Goal: Task Accomplishment & Management: Complete application form

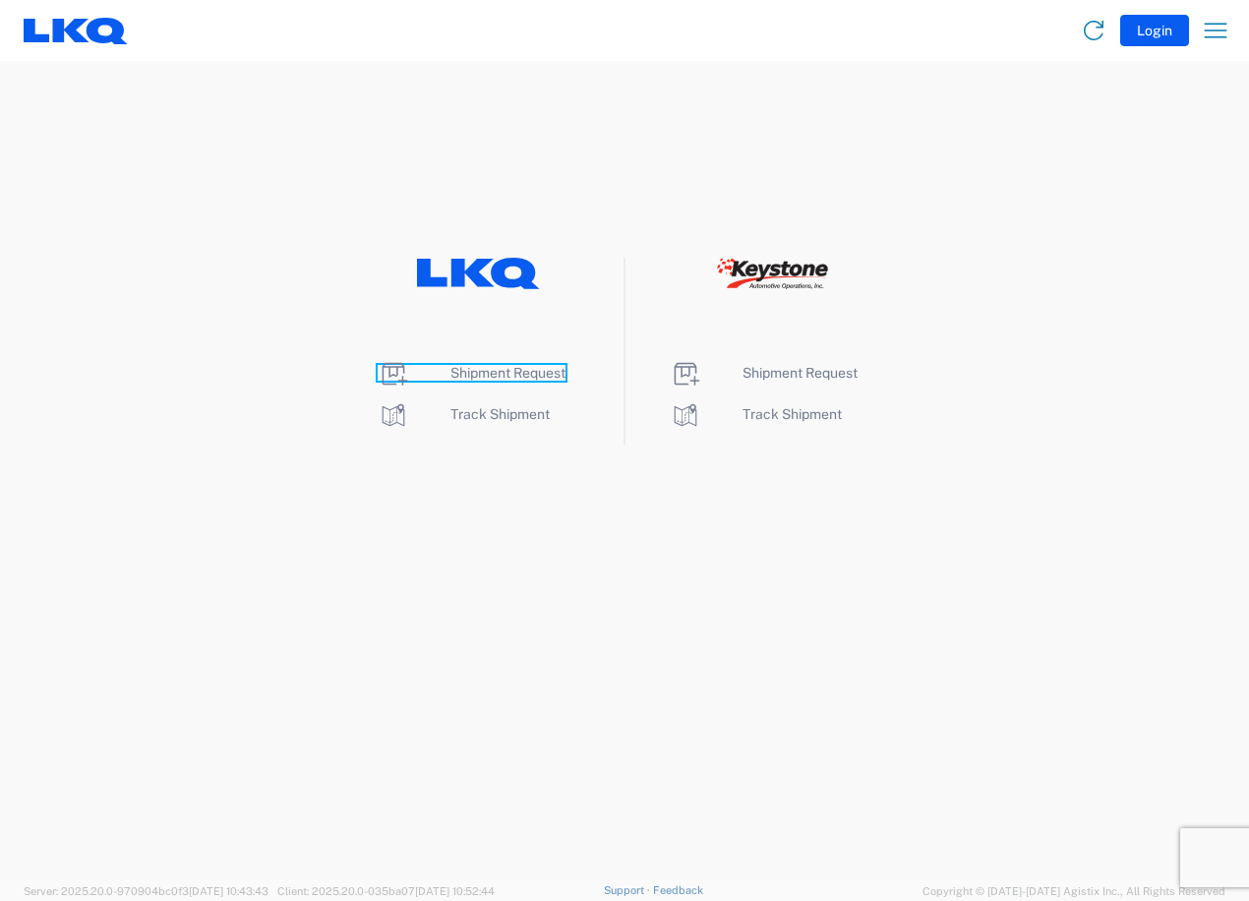
click at [482, 371] on span "Shipment Request" at bounding box center [508, 373] width 115 height 16
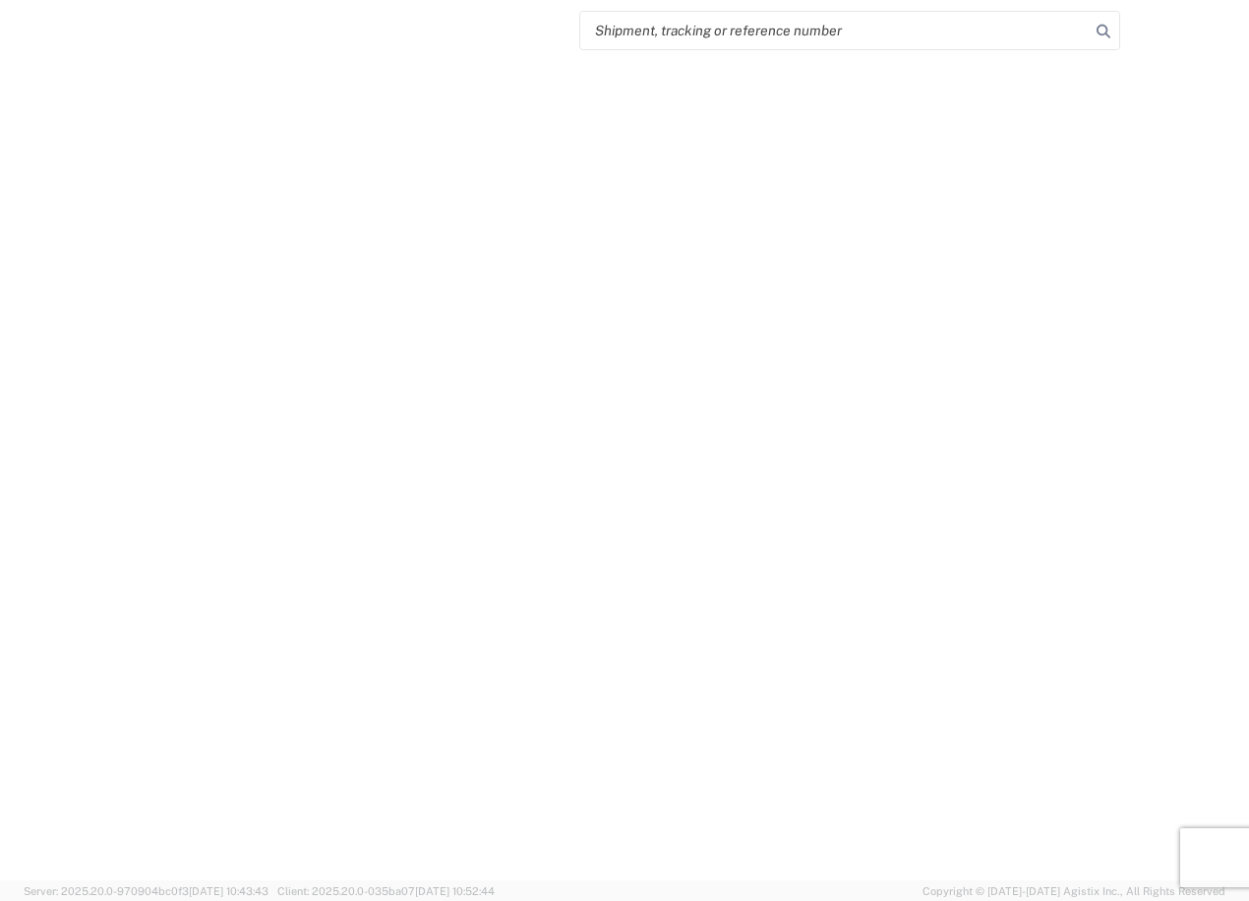
select select "FULL"
select select "LBS"
select select "IN"
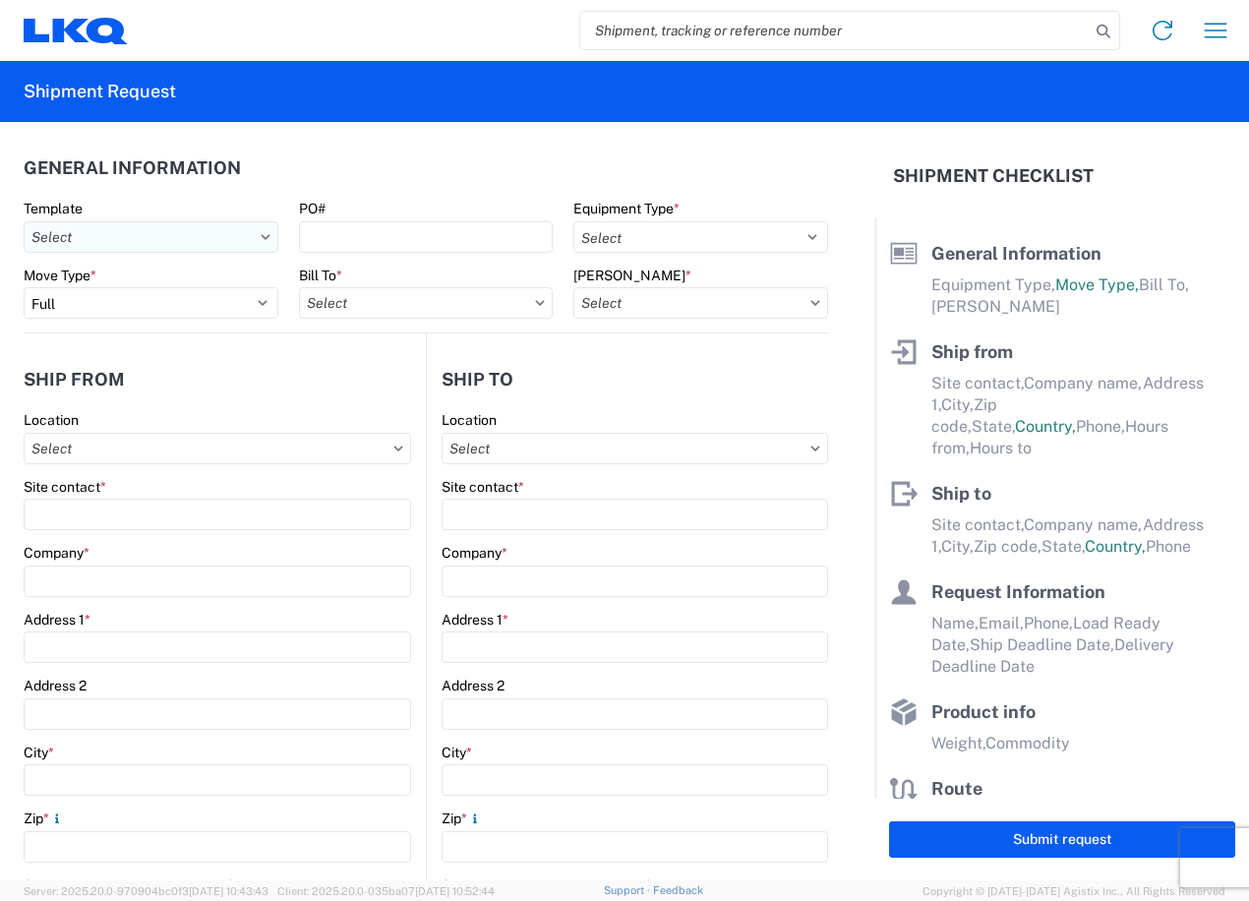
click at [212, 236] on input "text" at bounding box center [151, 236] width 255 height 31
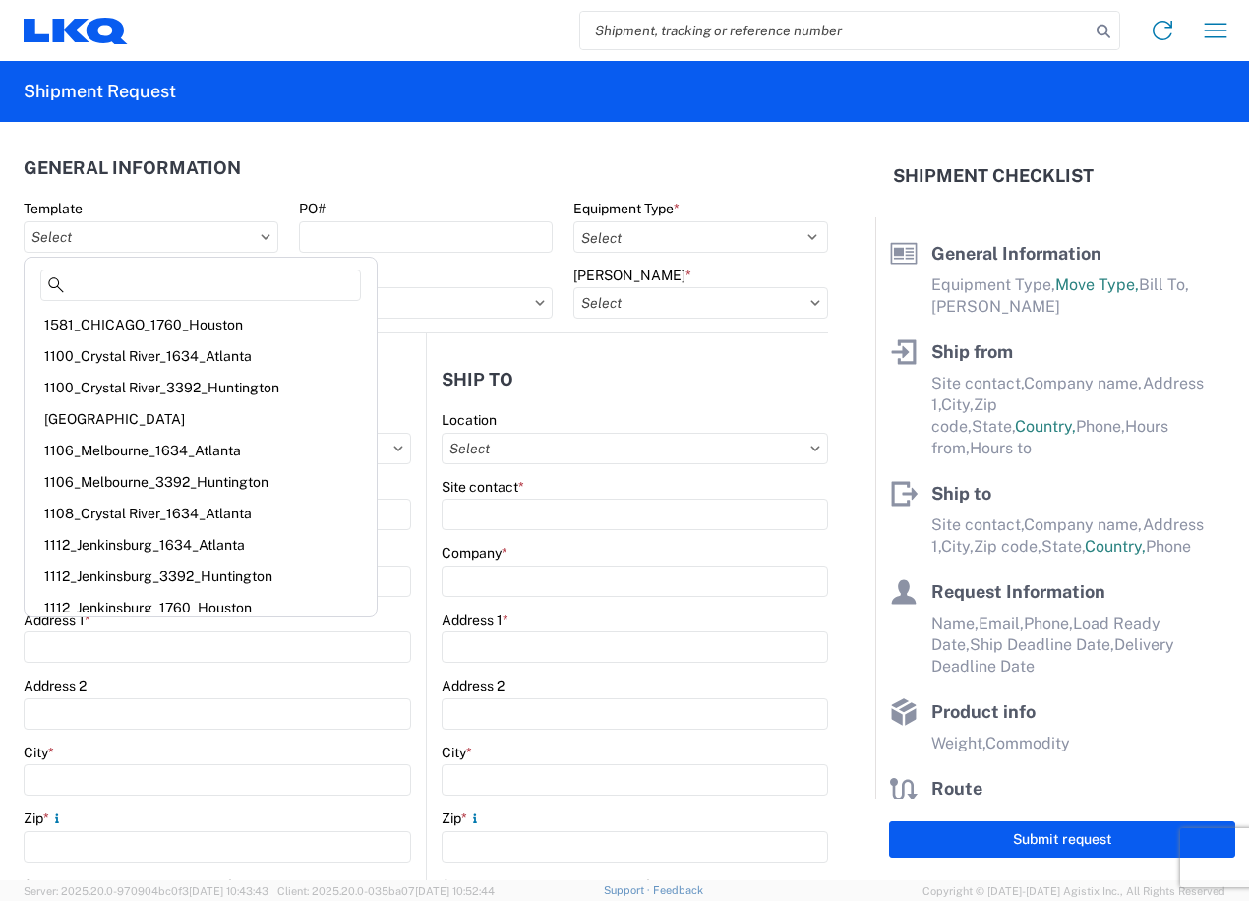
click at [237, 197] on agx-form-section "General Information Template PO# Equipment Type * Select 53’ Dry Van Flatbed Dr…" at bounding box center [426, 239] width 805 height 187
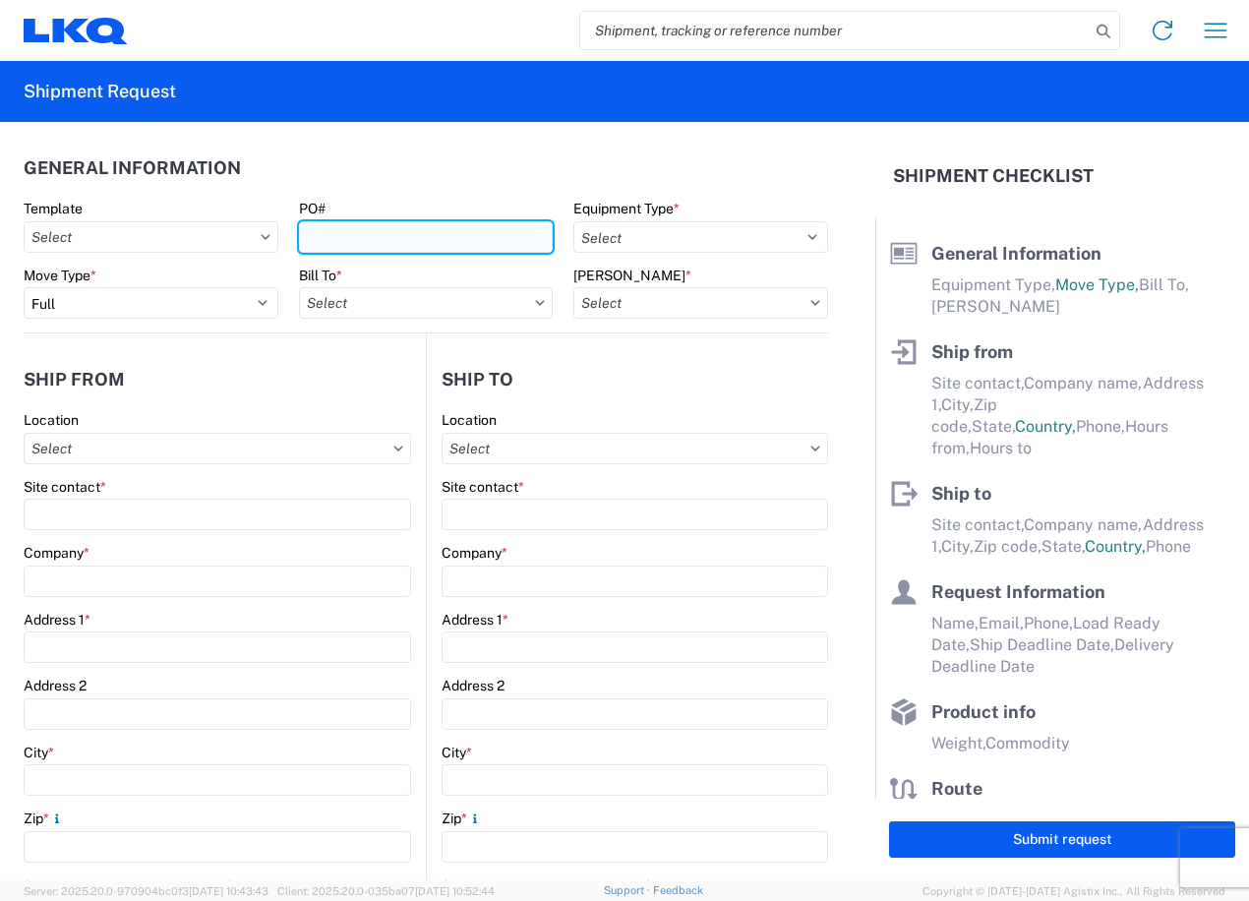
click at [456, 229] on input "PO#" at bounding box center [426, 236] width 255 height 31
type input "942-1006"
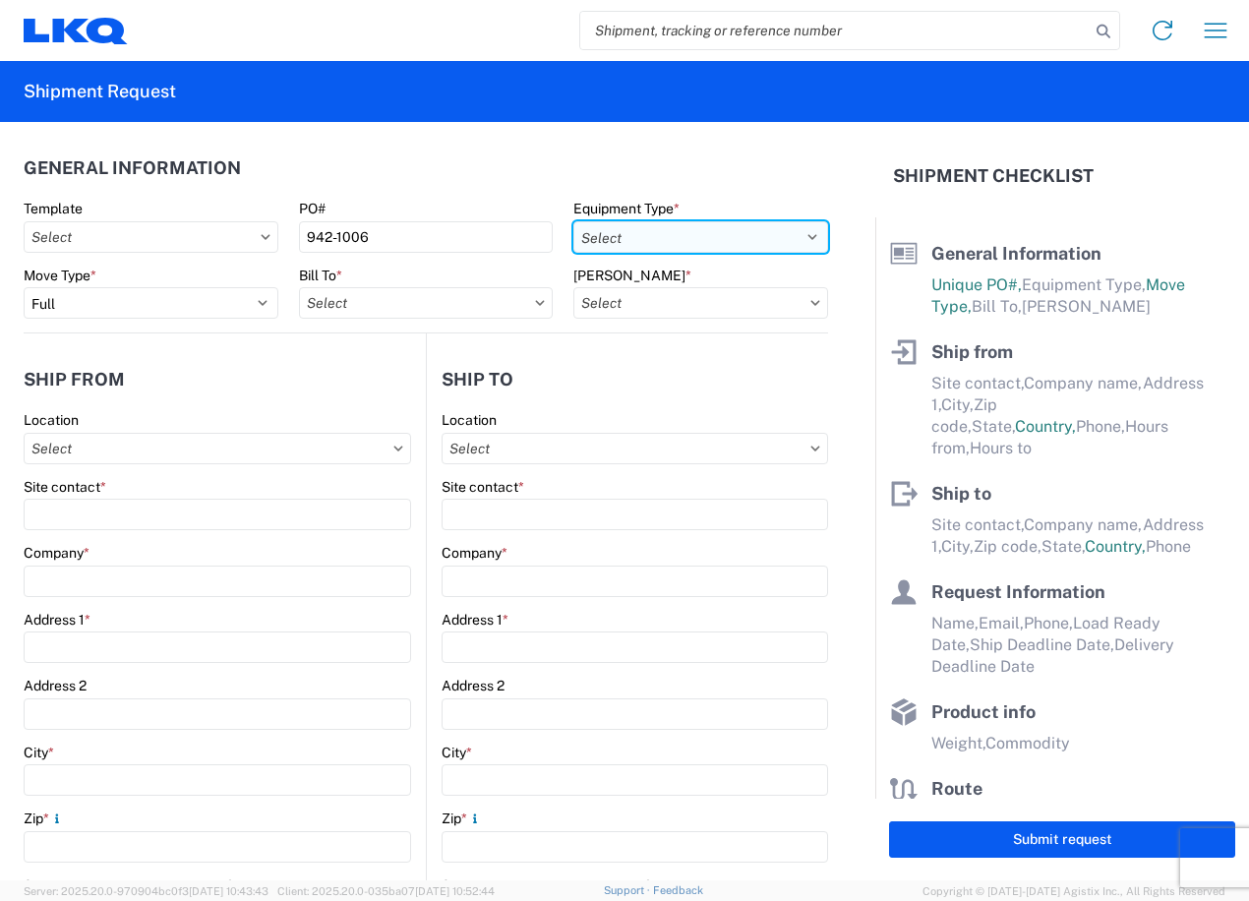
click at [600, 232] on select "Select 53’ Dry Van Flatbed Dropdeck (van) Lowboy (flatbed) Rail" at bounding box center [701, 236] width 255 height 31
select select "STDV"
click at [574, 221] on select "Select 53’ Dry Van Flatbed Dropdeck (van) Lowboy (flatbed) Rail" at bounding box center [701, 236] width 255 height 31
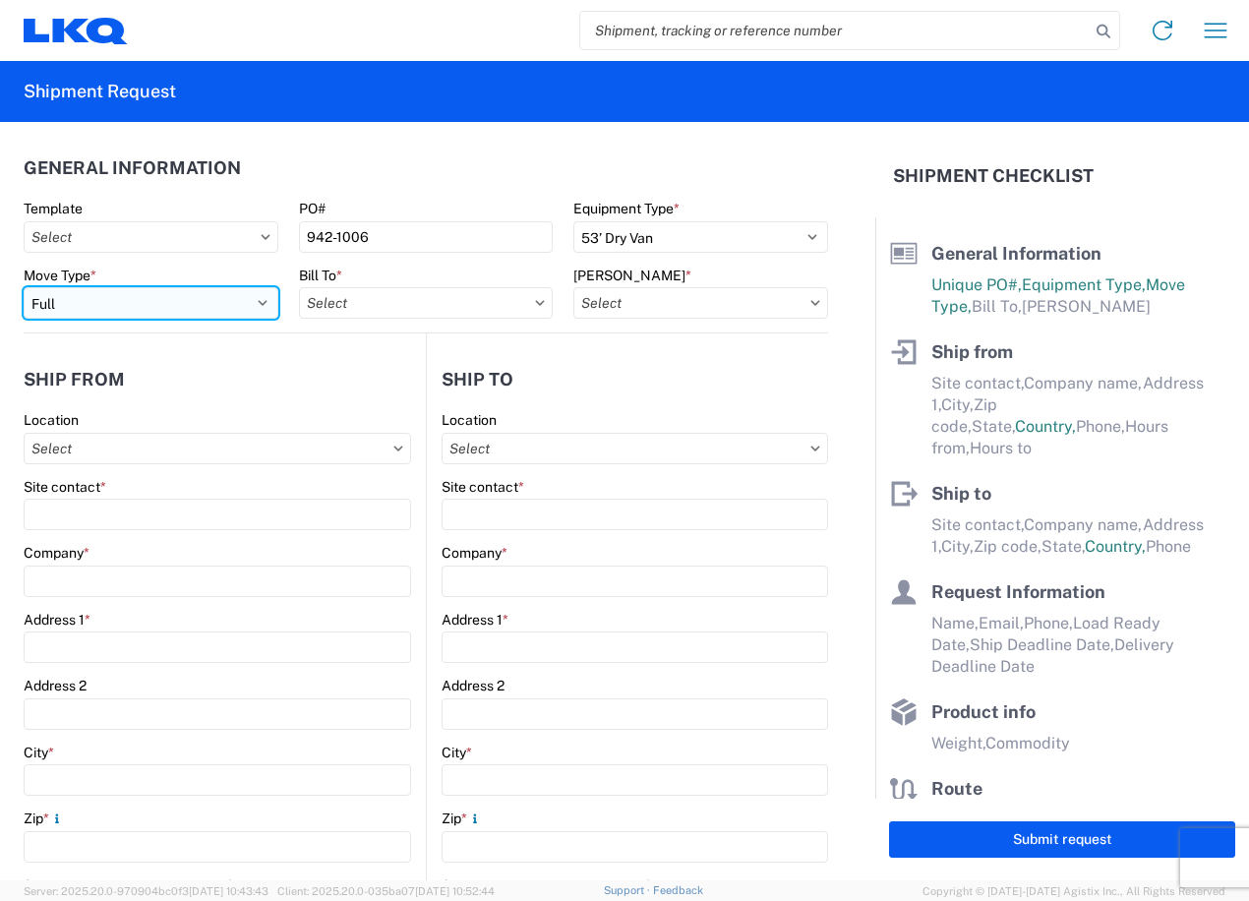
click at [181, 308] on select "Select Full Partial TL" at bounding box center [151, 302] width 255 height 31
click at [477, 310] on input "text" at bounding box center [426, 302] width 255 height 31
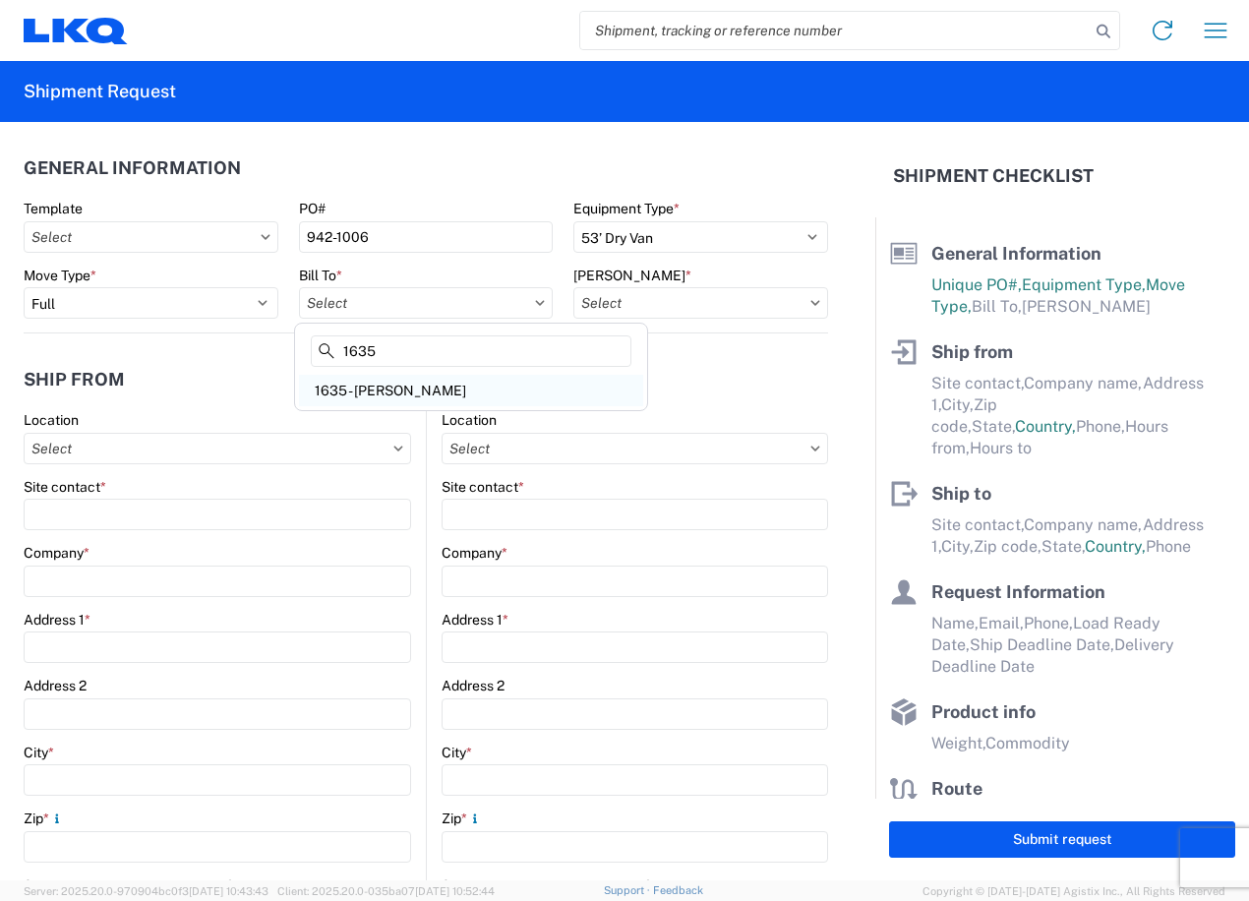
type input "1635"
click at [440, 399] on div "1635 - Alsip - Knopf" at bounding box center [471, 390] width 344 height 31
type input "1635 - Alsip - Knopf"
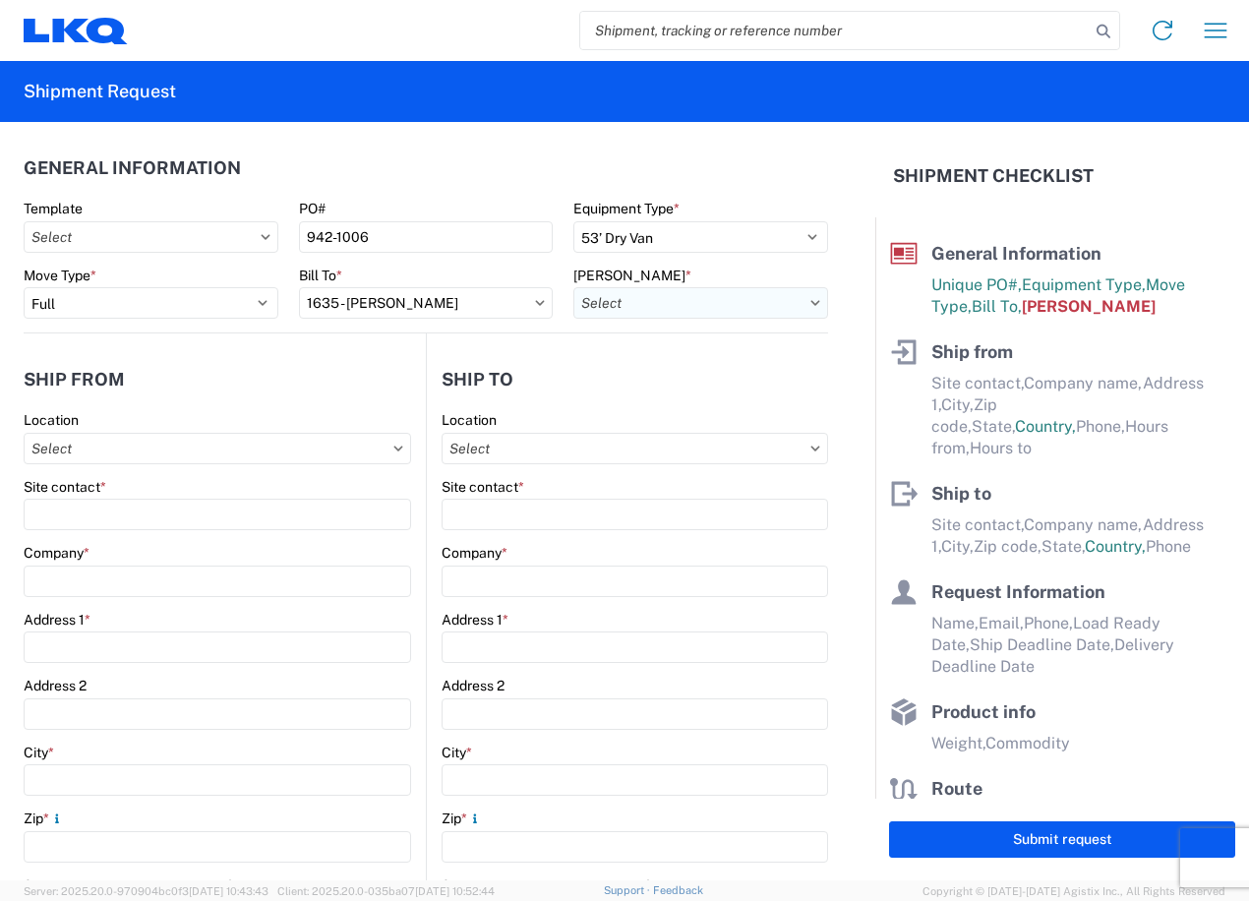
click at [725, 298] on input "text" at bounding box center [701, 302] width 255 height 31
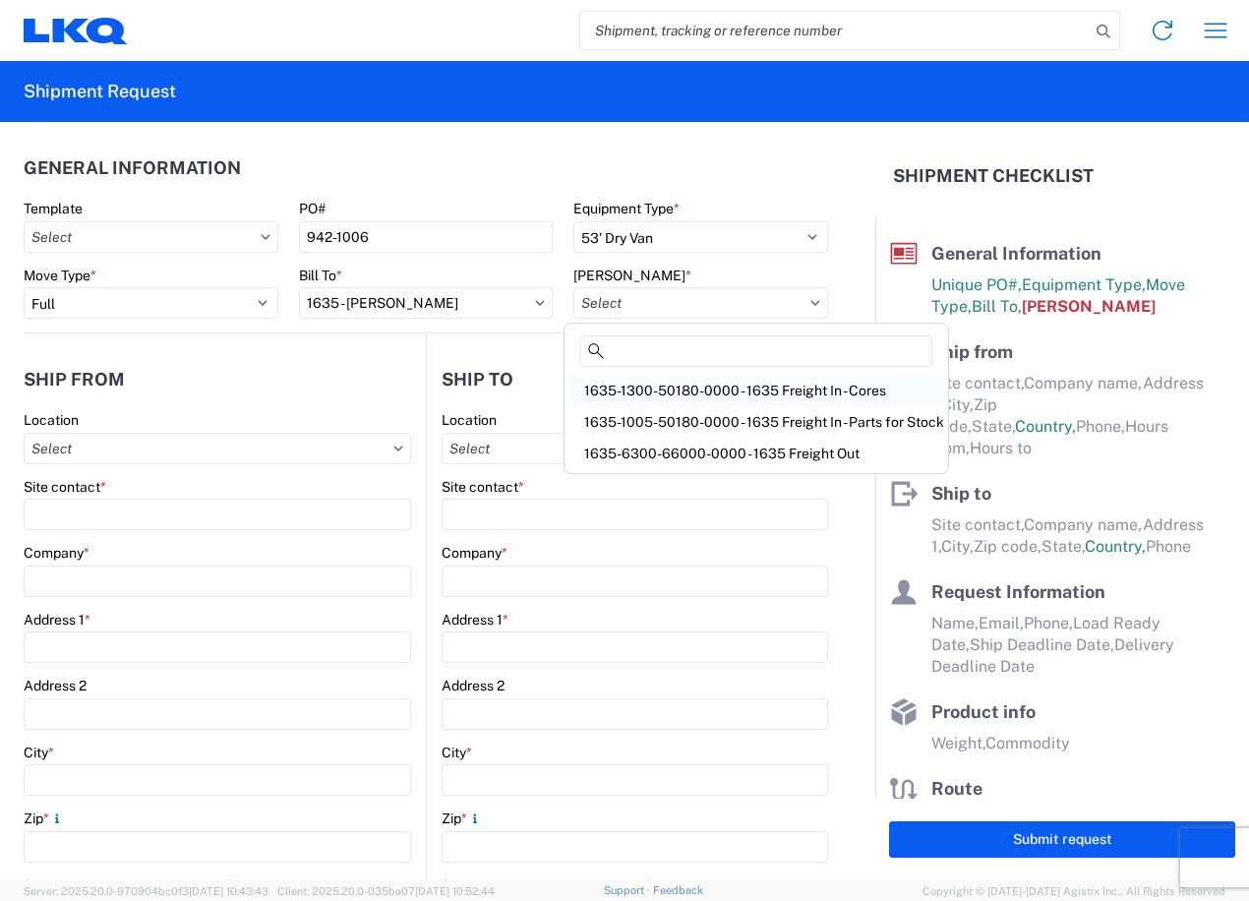
click at [715, 391] on div "1635-1300-50180-0000 - 1635 Freight In - Cores" at bounding box center [757, 390] width 376 height 31
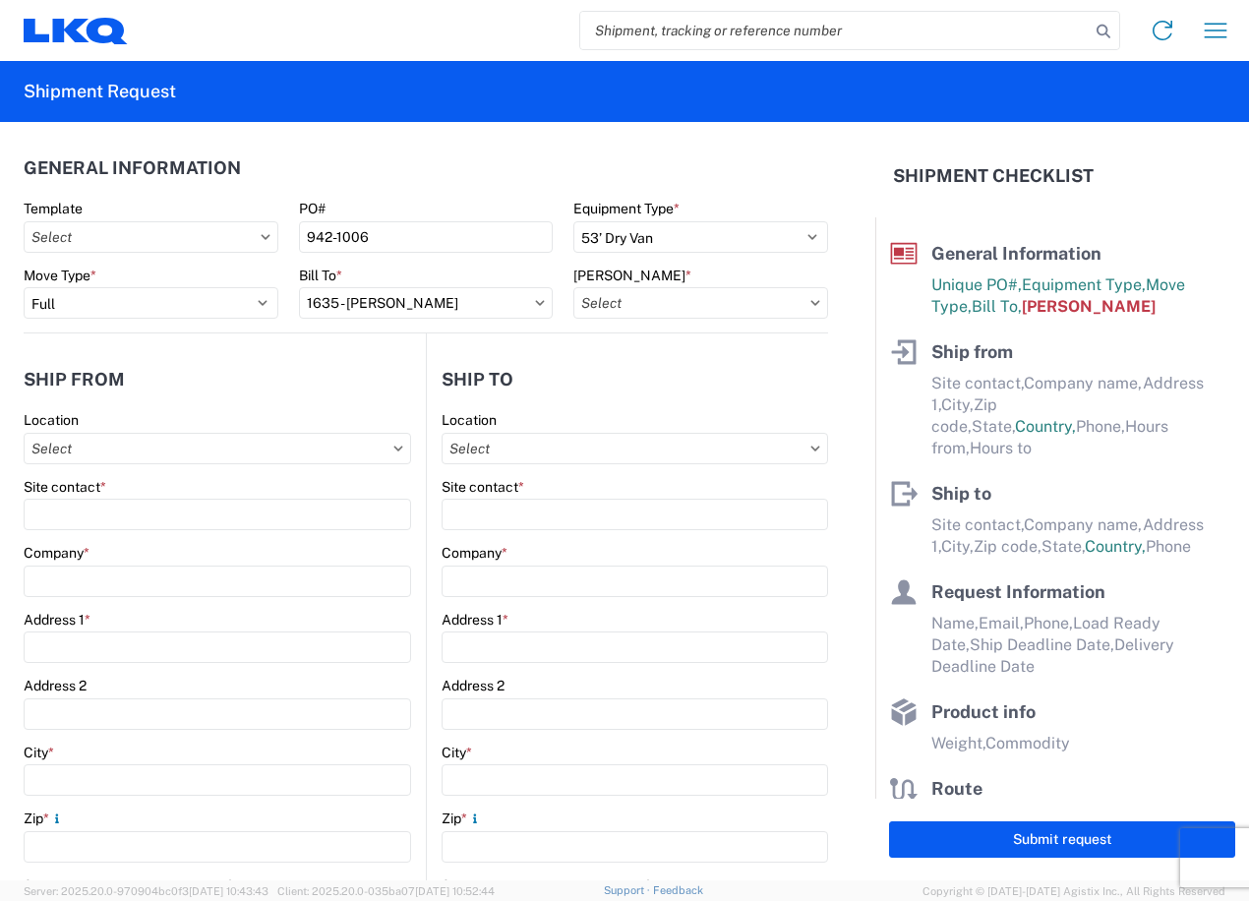
type input "1635-1300-50180-0000 - 1635 Freight In - Cores"
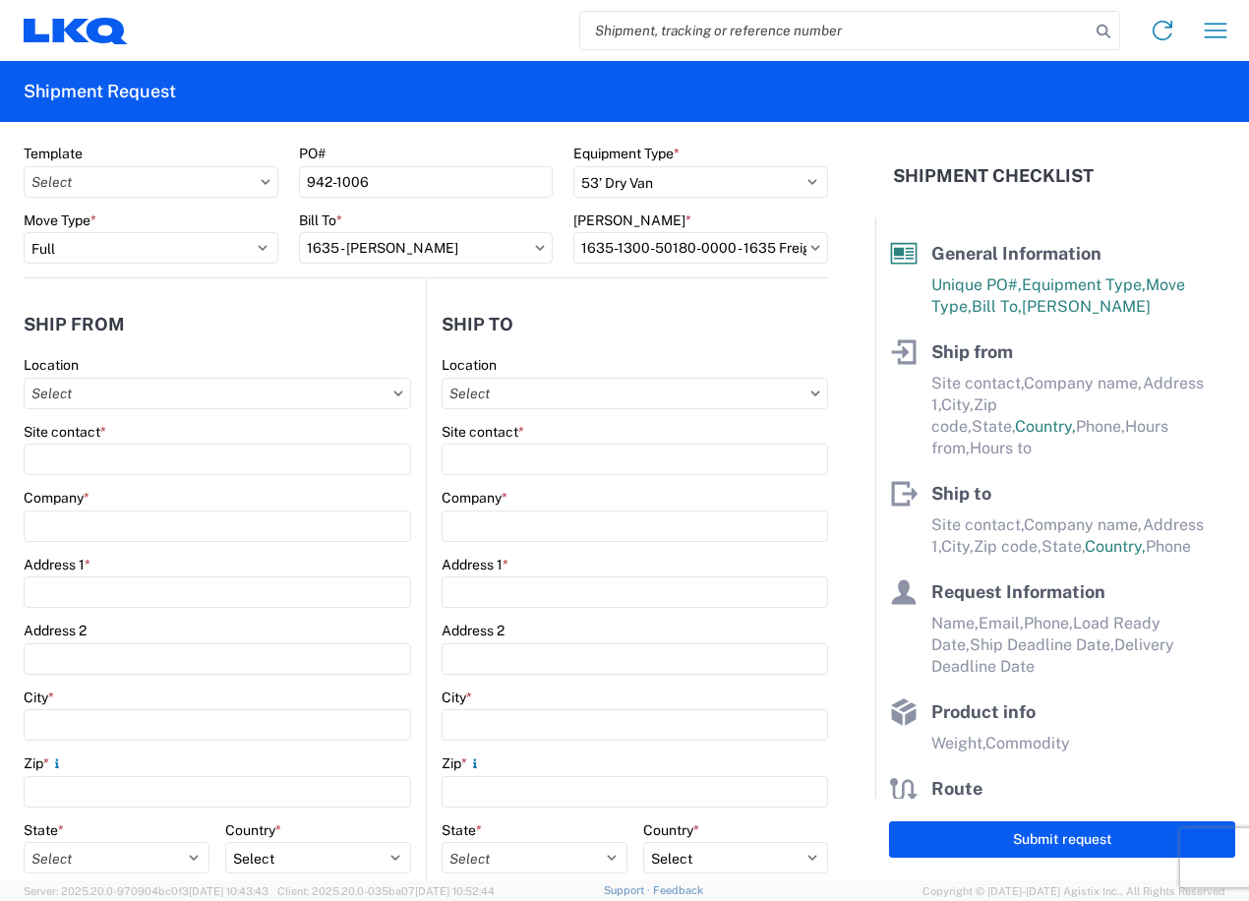
scroll to position [98, 0]
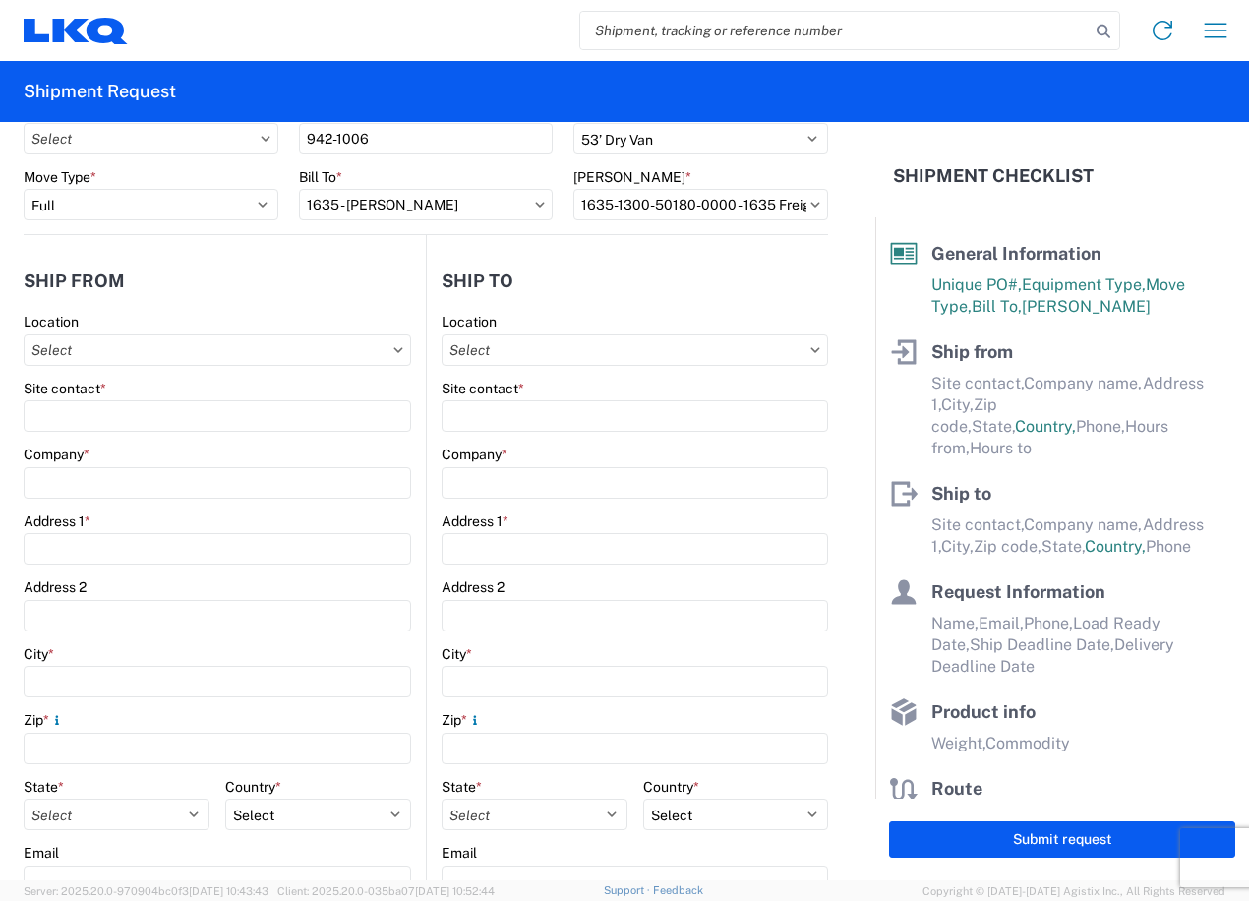
click at [427, 328] on main "Location Site contact * Company * Address 1 * Address 2 City * Zip * State * Se…" at bounding box center [627, 701] width 401 height 776
click at [349, 360] on input "text" at bounding box center [218, 349] width 388 height 31
type input "7142"
click at [139, 442] on div "7142 - LKQ Sonshine Auto Parts" at bounding box center [201, 437] width 344 height 31
type input "7142 - LKQ Sonshine Auto Parts"
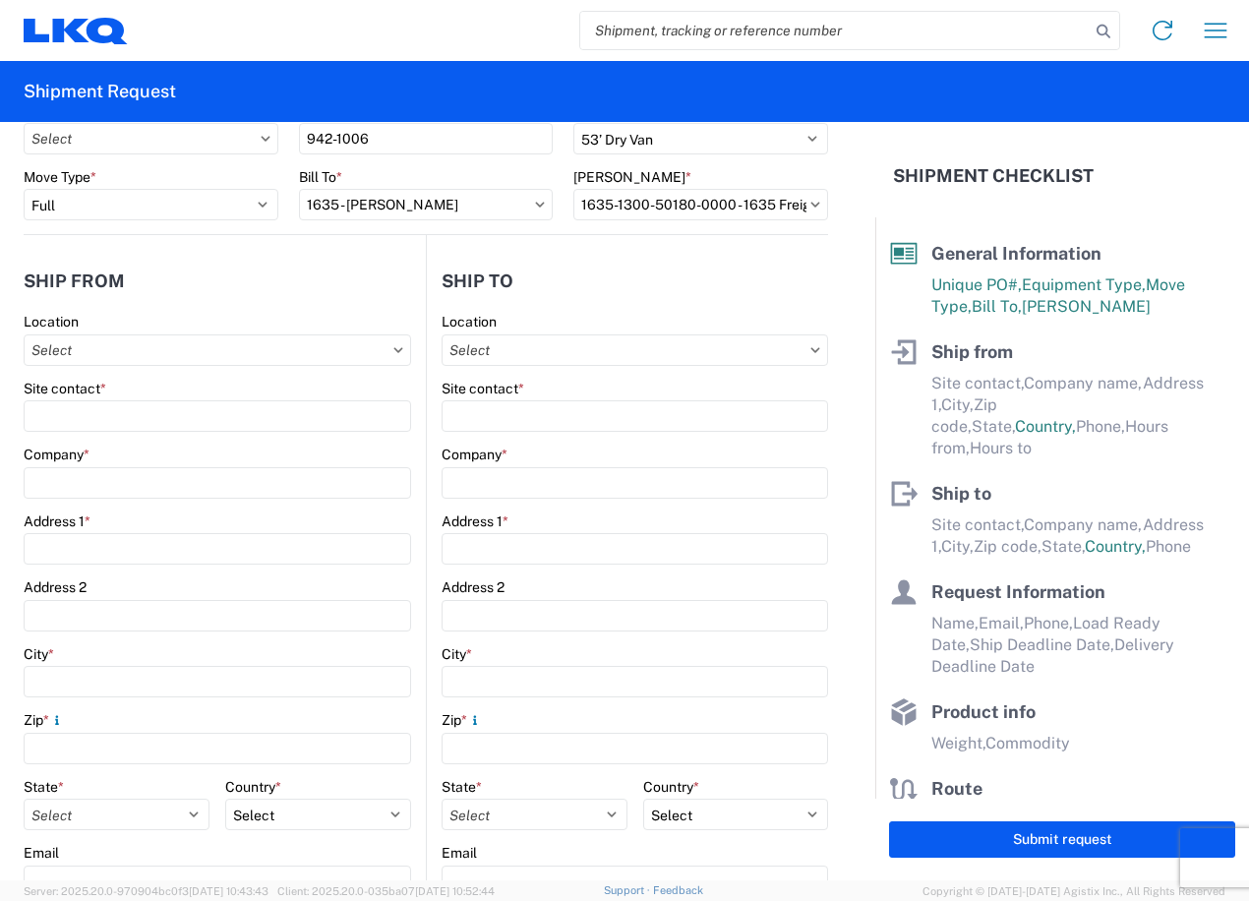
type input "LKQ Corporation"
type input "2104 Dunning Road"
type input "Cumberland"
type input "K4C1M1"
select select
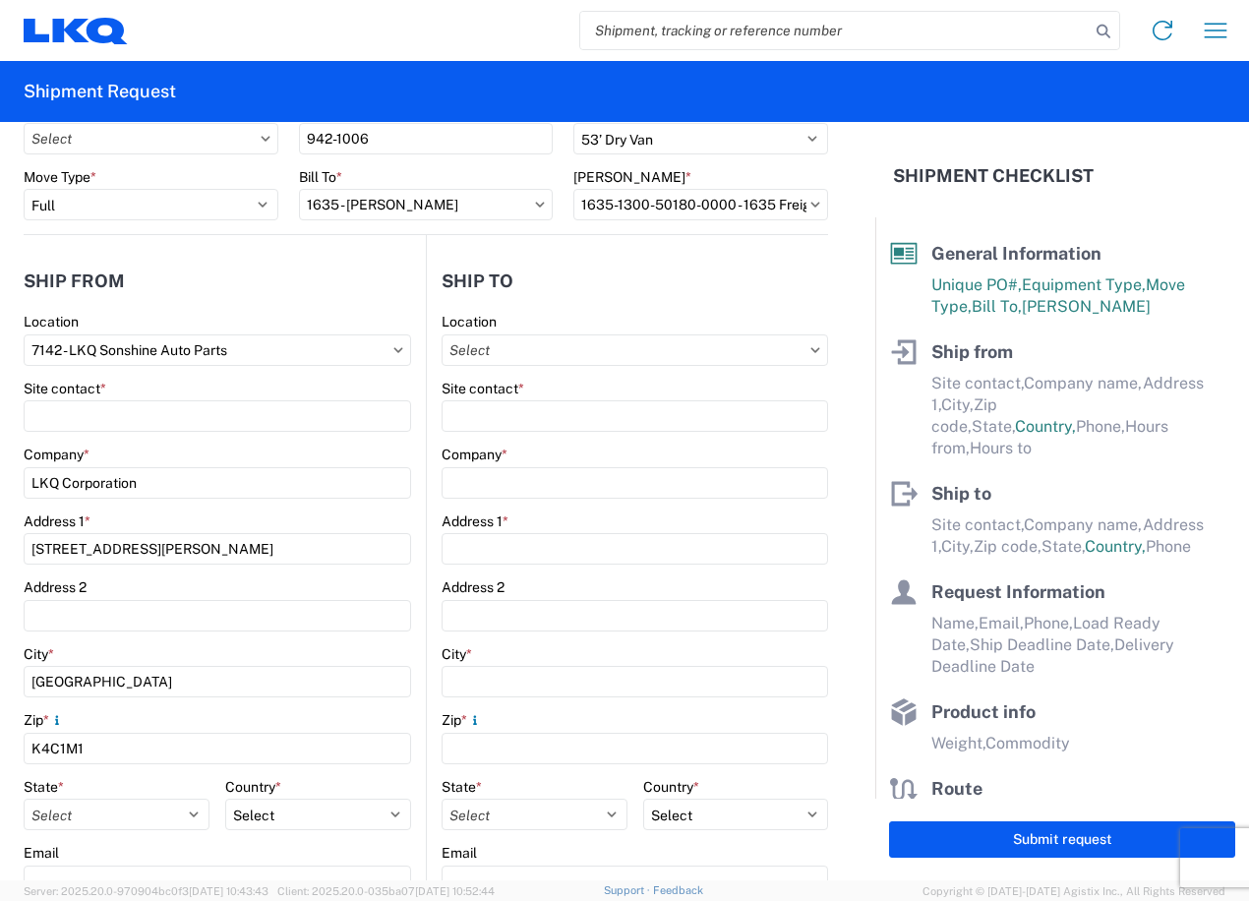
select select "CA"
type input "07:00"
type input "17:00"
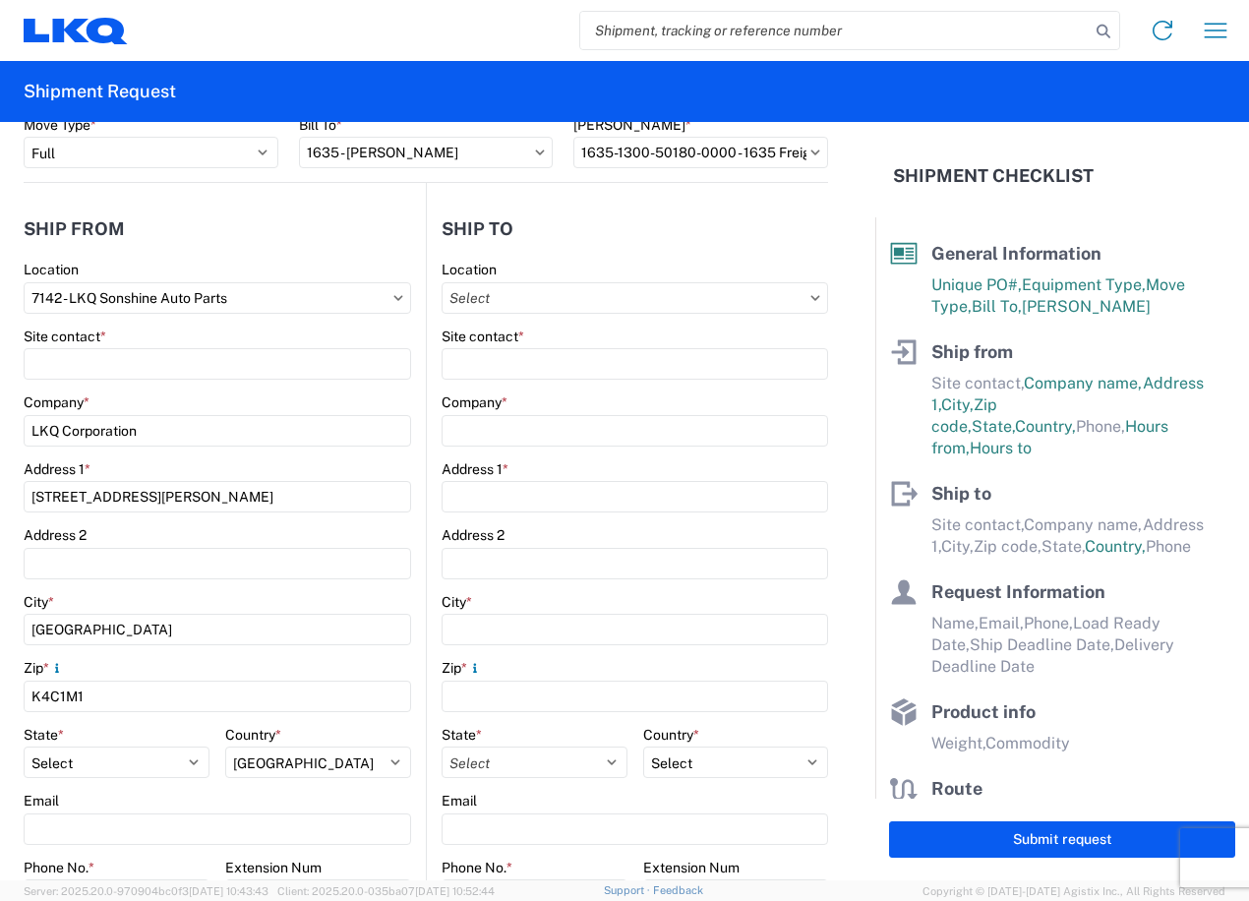
scroll to position [197, 0]
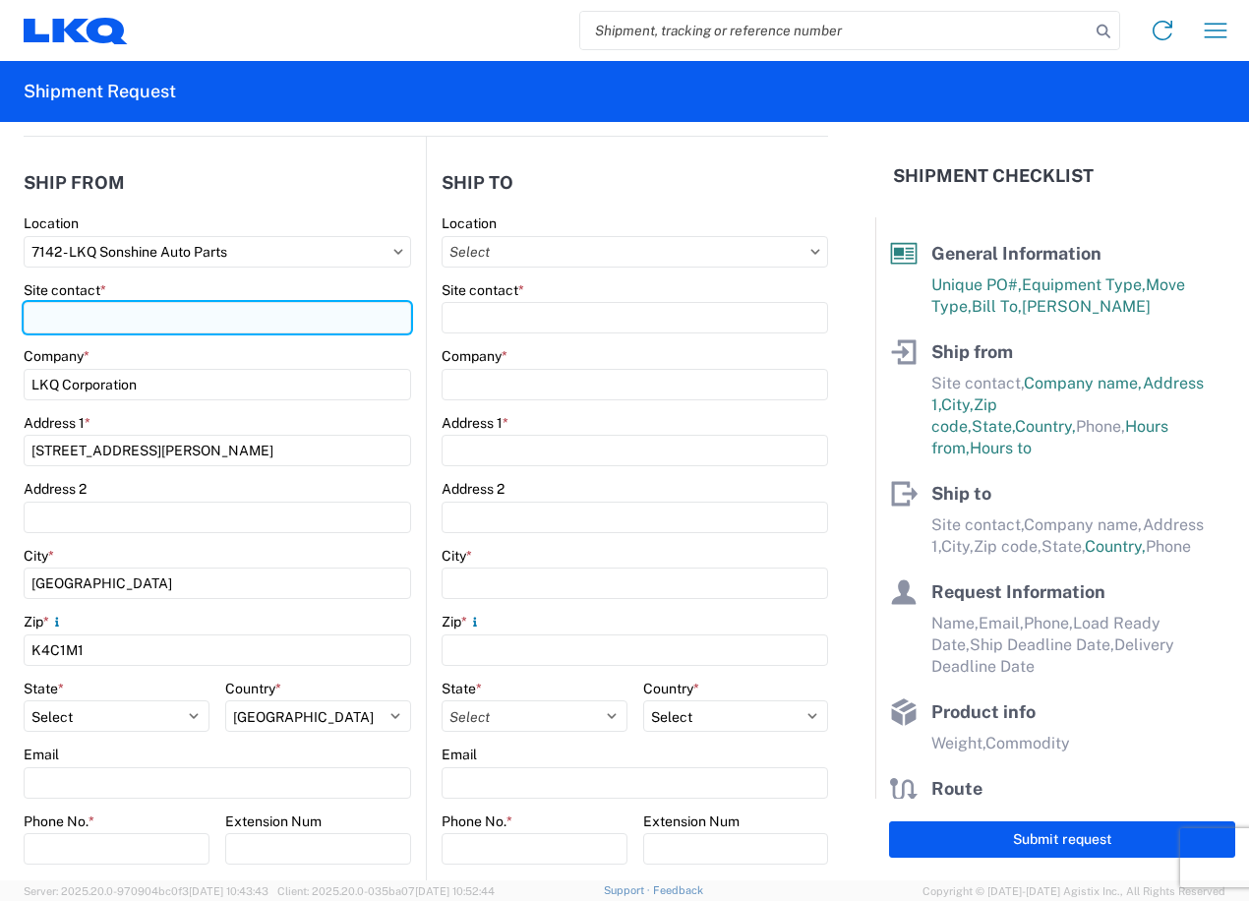
click at [308, 325] on input "Site contact *" at bounding box center [218, 317] width 388 height 31
click at [308, 325] on input "Sean" at bounding box center [218, 317] width 388 height 31
type input "Sean Ghazarian"
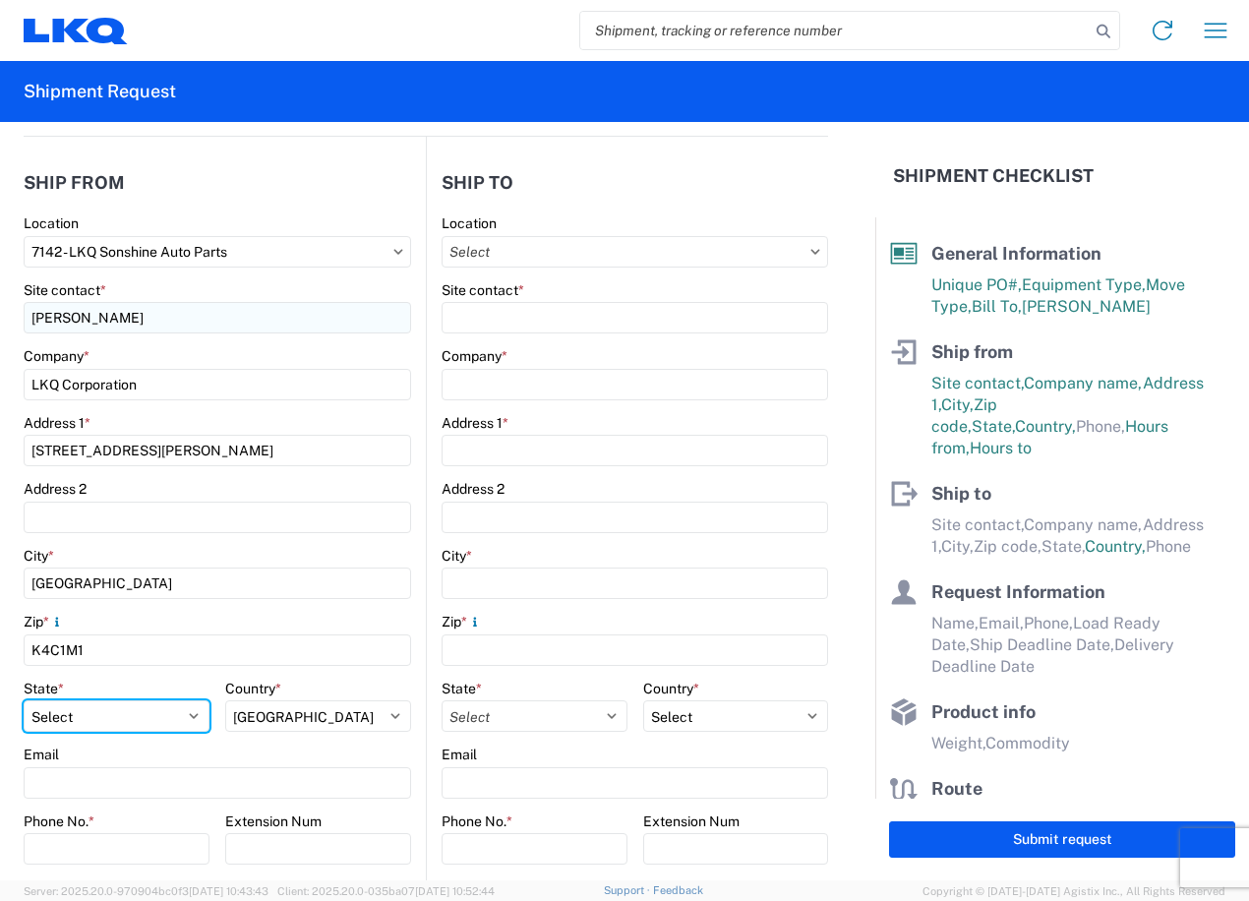
select select "ON"
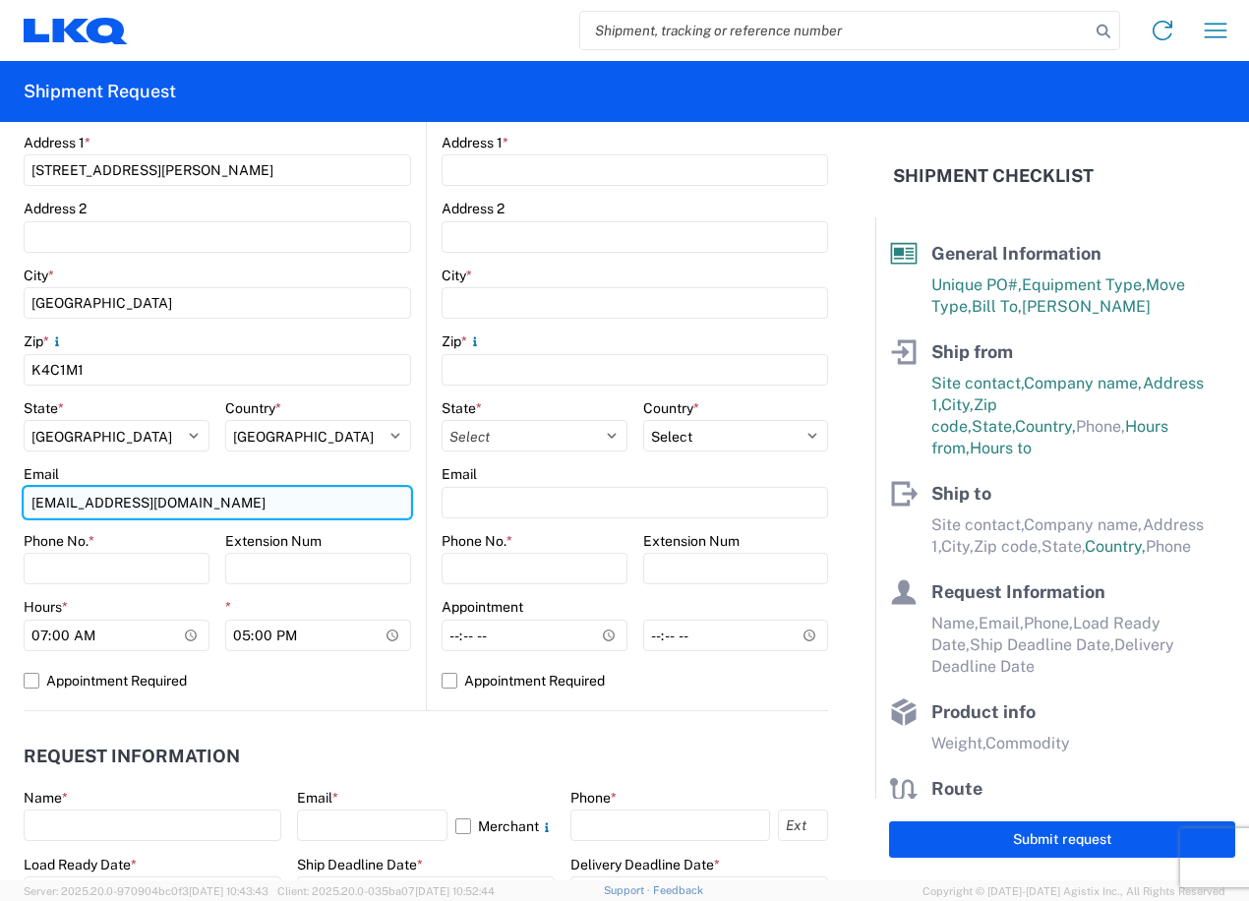
scroll to position [590, 0]
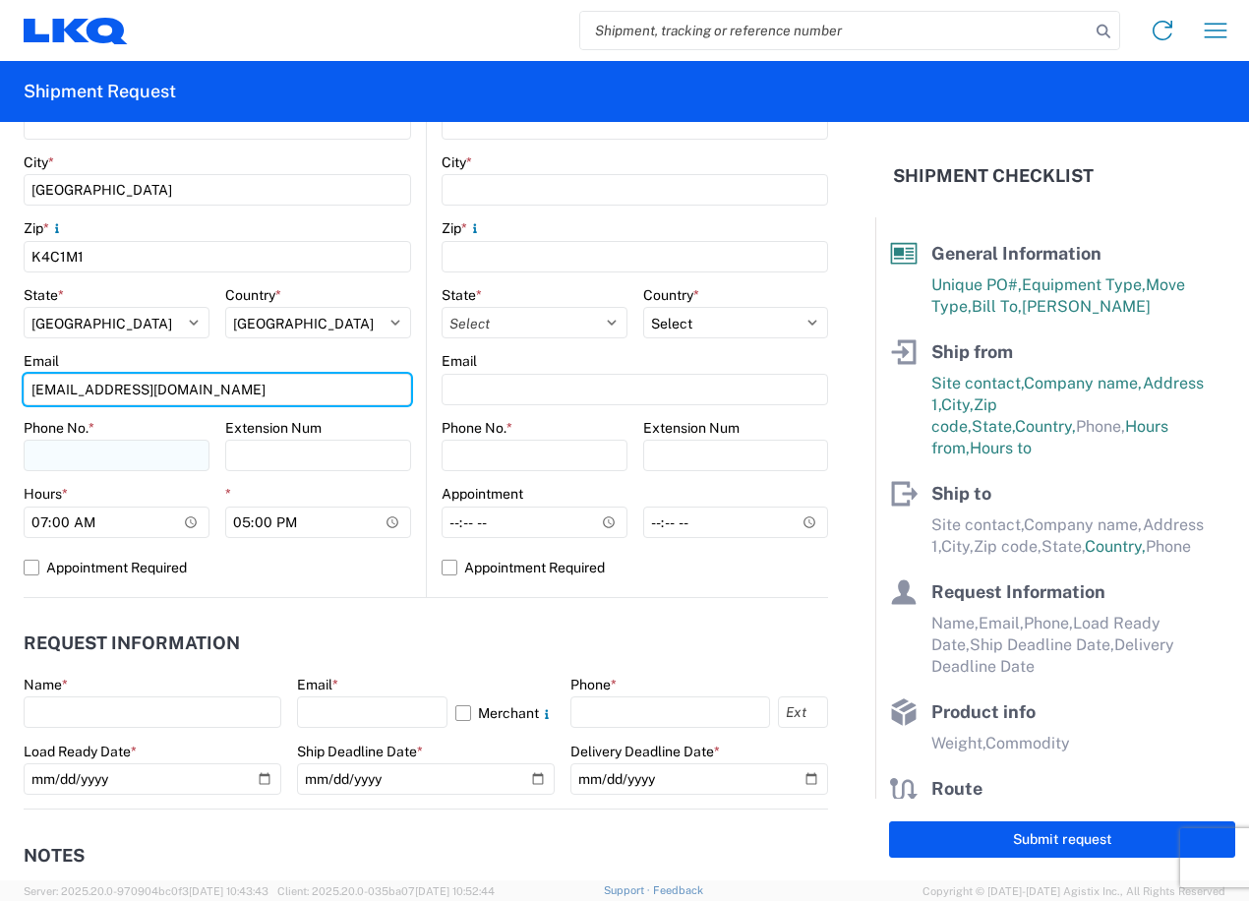
type input "sxghazarian@lkqcorp.com"
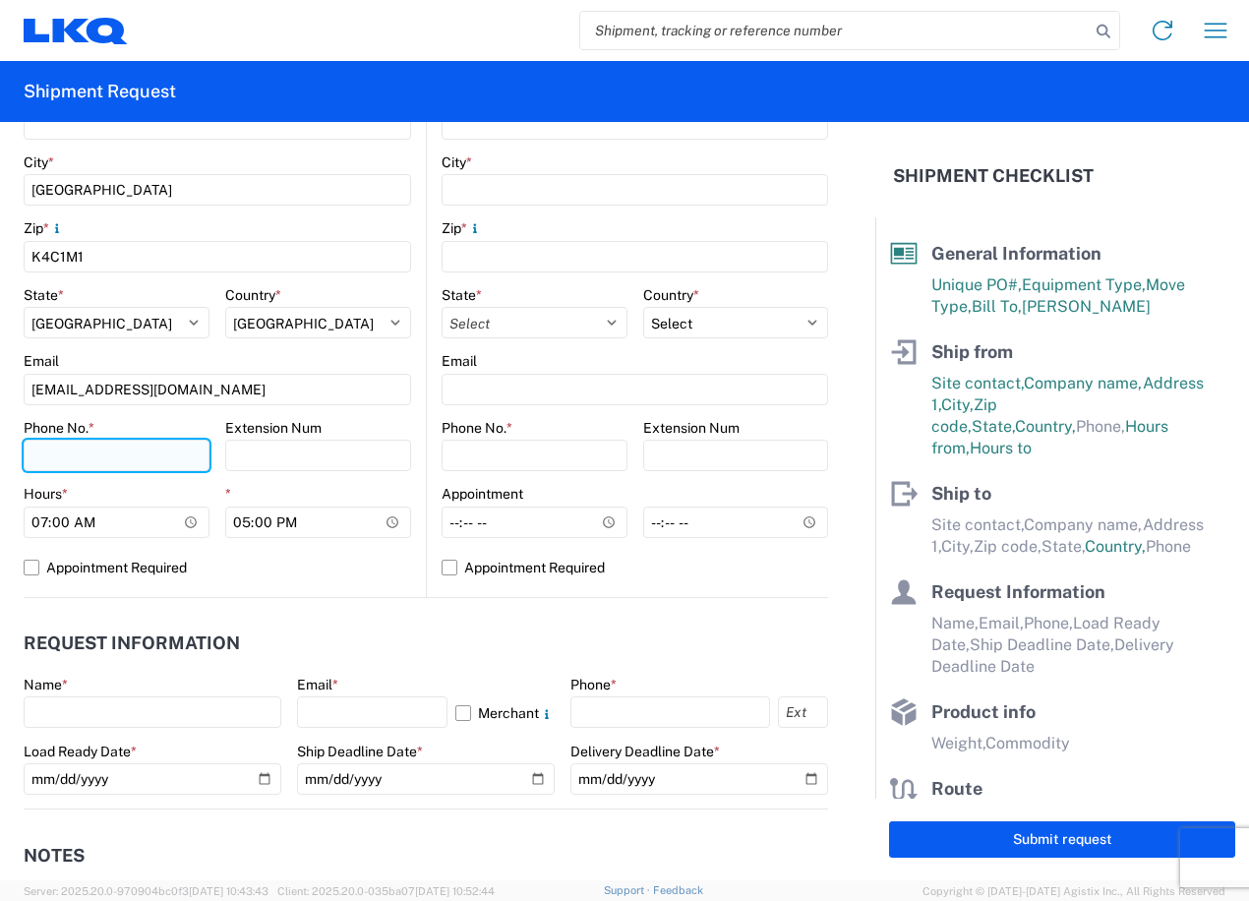
click at [126, 469] on input "Phone No. *" at bounding box center [117, 455] width 186 height 31
type input "6132523286"
click at [413, 487] on main "7142 Location 7142 - LKQ Sonshine Auto Parts Site contact * Sean Ghazarian Comp…" at bounding box center [225, 209] width 402 height 776
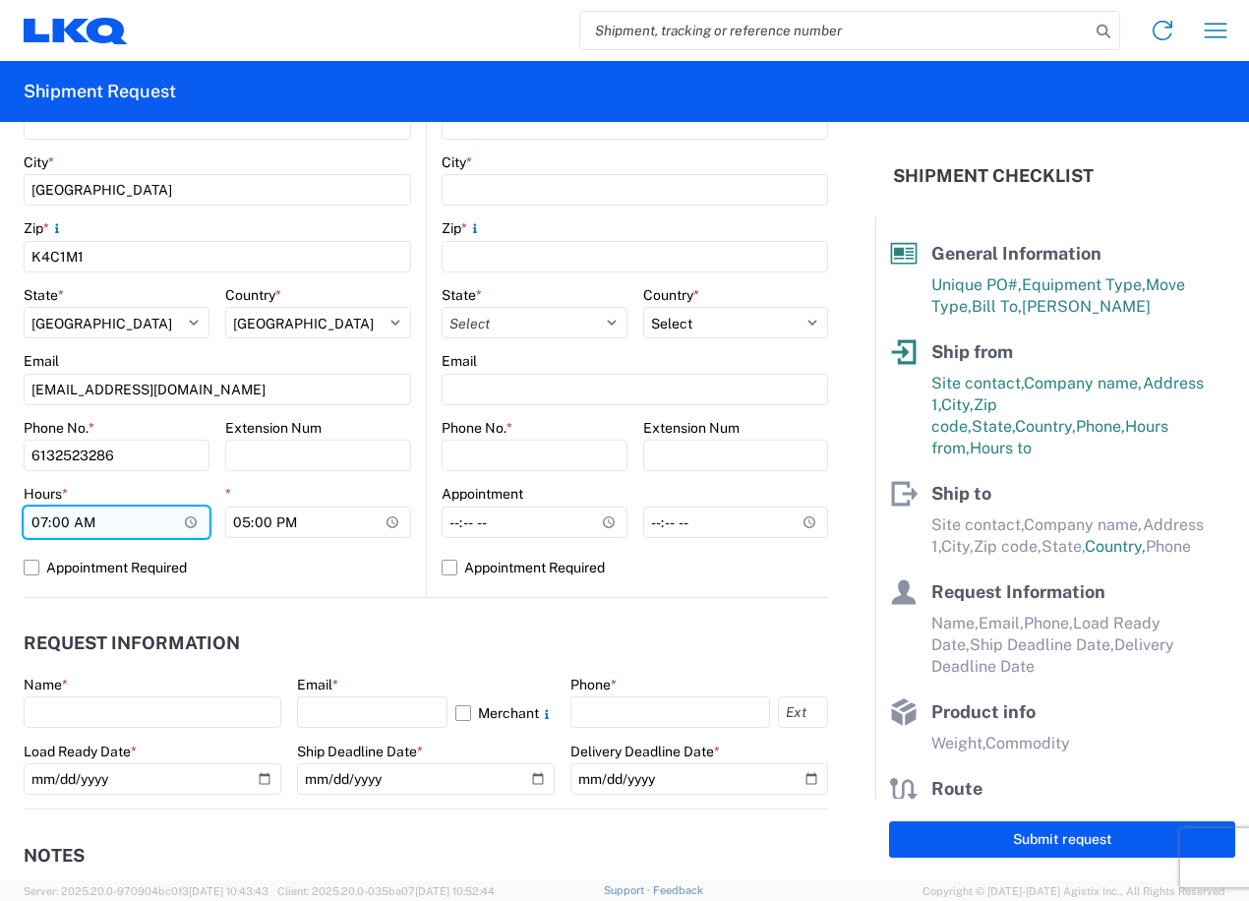
click at [133, 527] on input "07:00" at bounding box center [117, 522] width 186 height 31
type input "08:00"
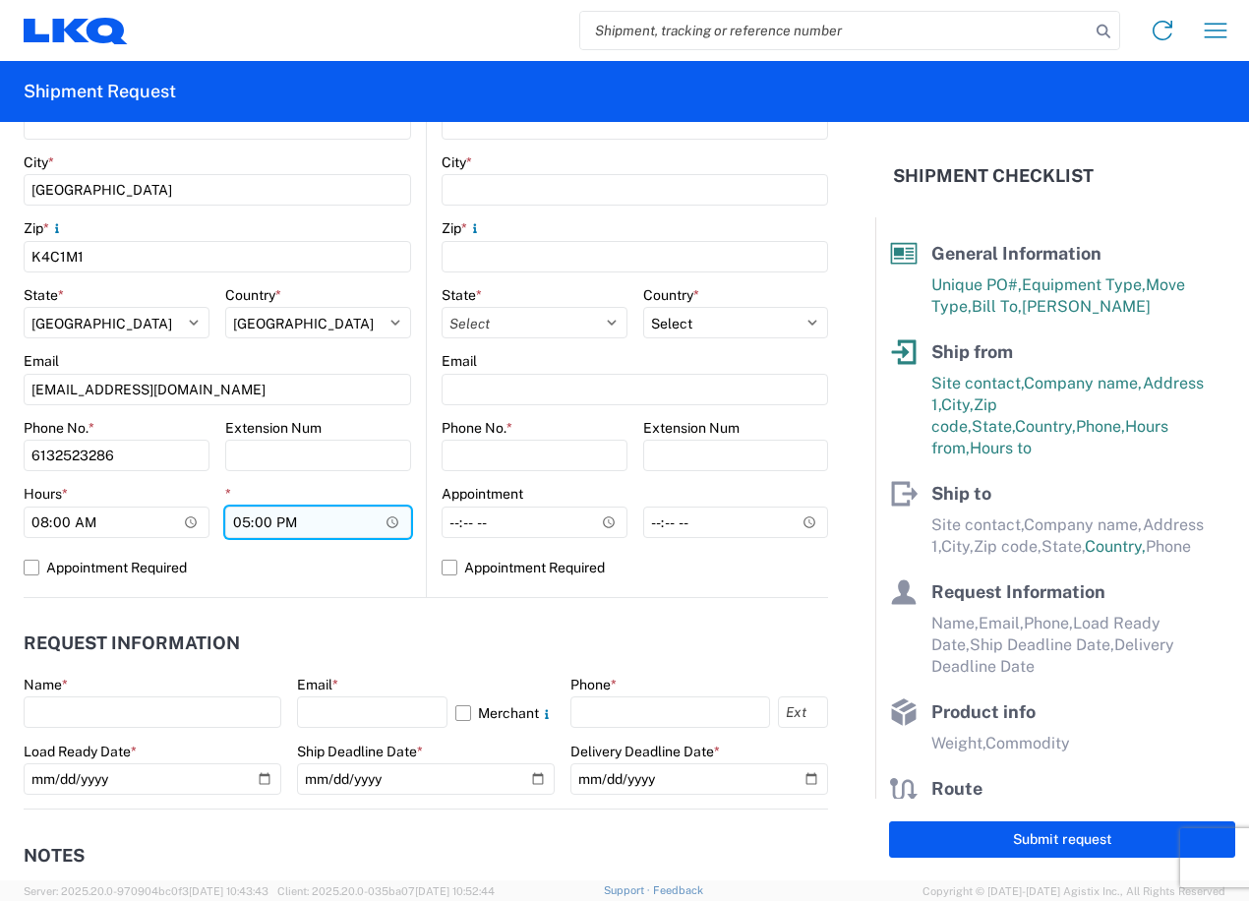
click at [317, 507] on input "17:00" at bounding box center [318, 522] width 186 height 31
type input "15:00"
click at [388, 482] on agx-form-control-wrapper-v2 "Extension Num" at bounding box center [318, 452] width 186 height 67
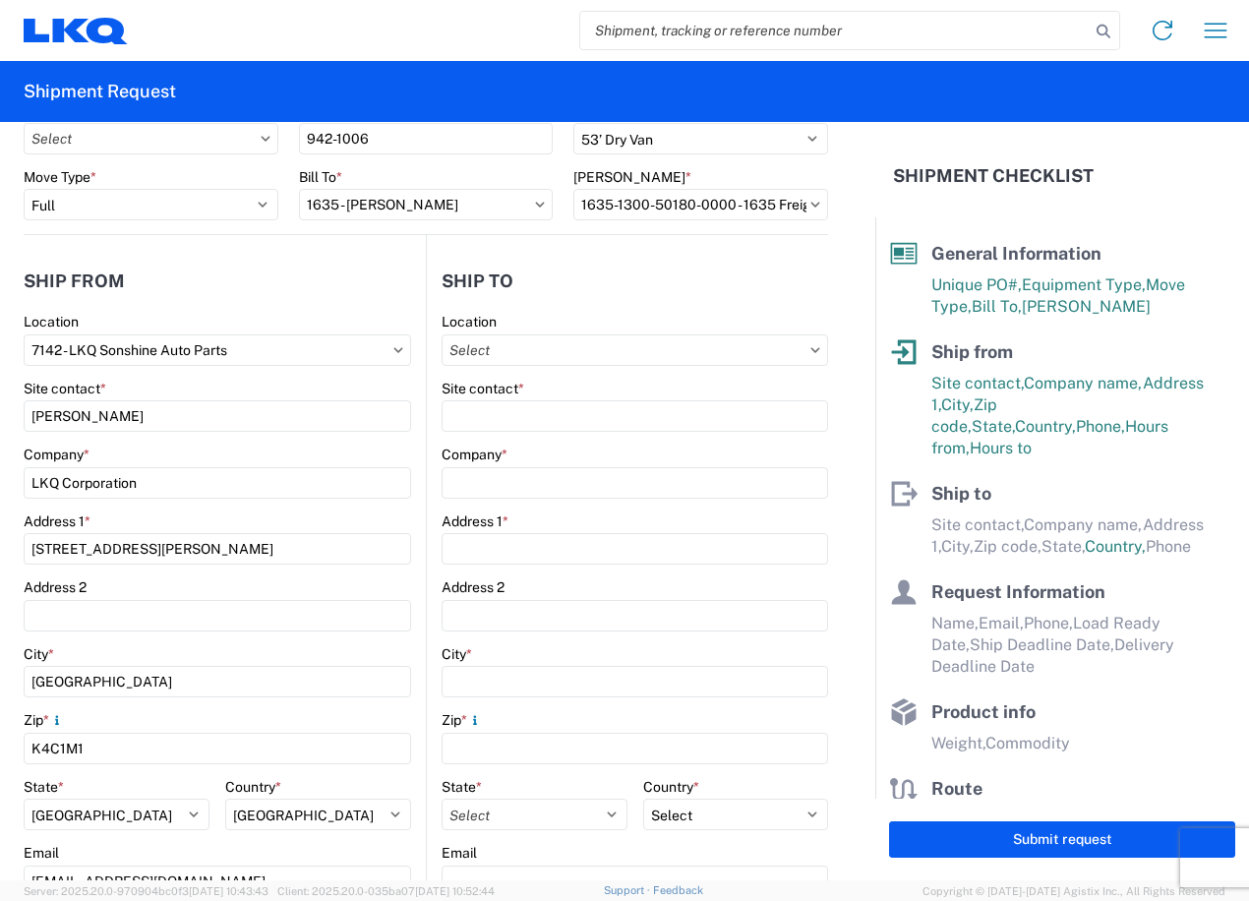
scroll to position [0, 0]
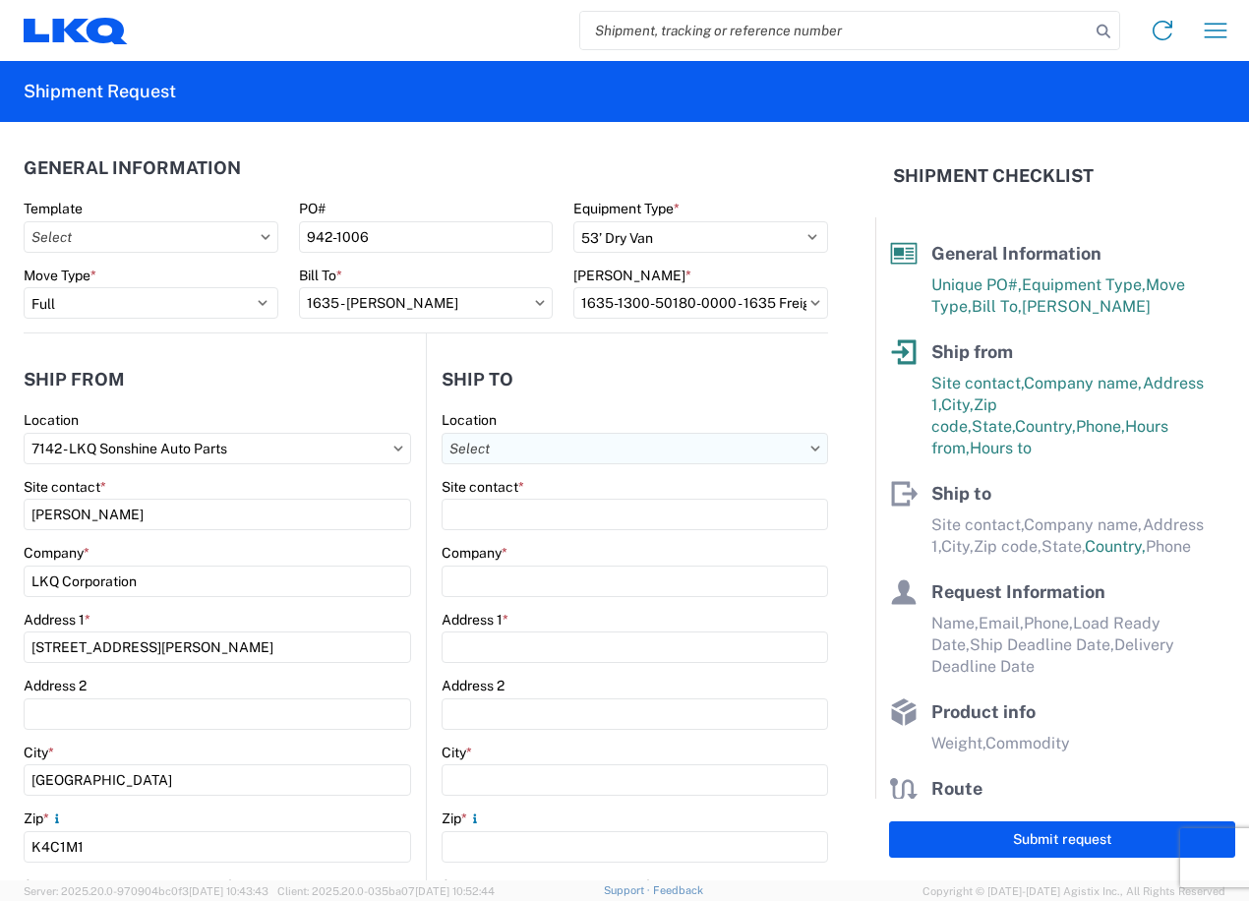
click at [523, 452] on input "text" at bounding box center [635, 448] width 387 height 31
type input "1635"
click at [518, 529] on div "1635 - Alsip - Knopf" at bounding box center [612, 535] width 344 height 31
type input "1635 - Alsip - Knopf"
type input "Robert Benette"
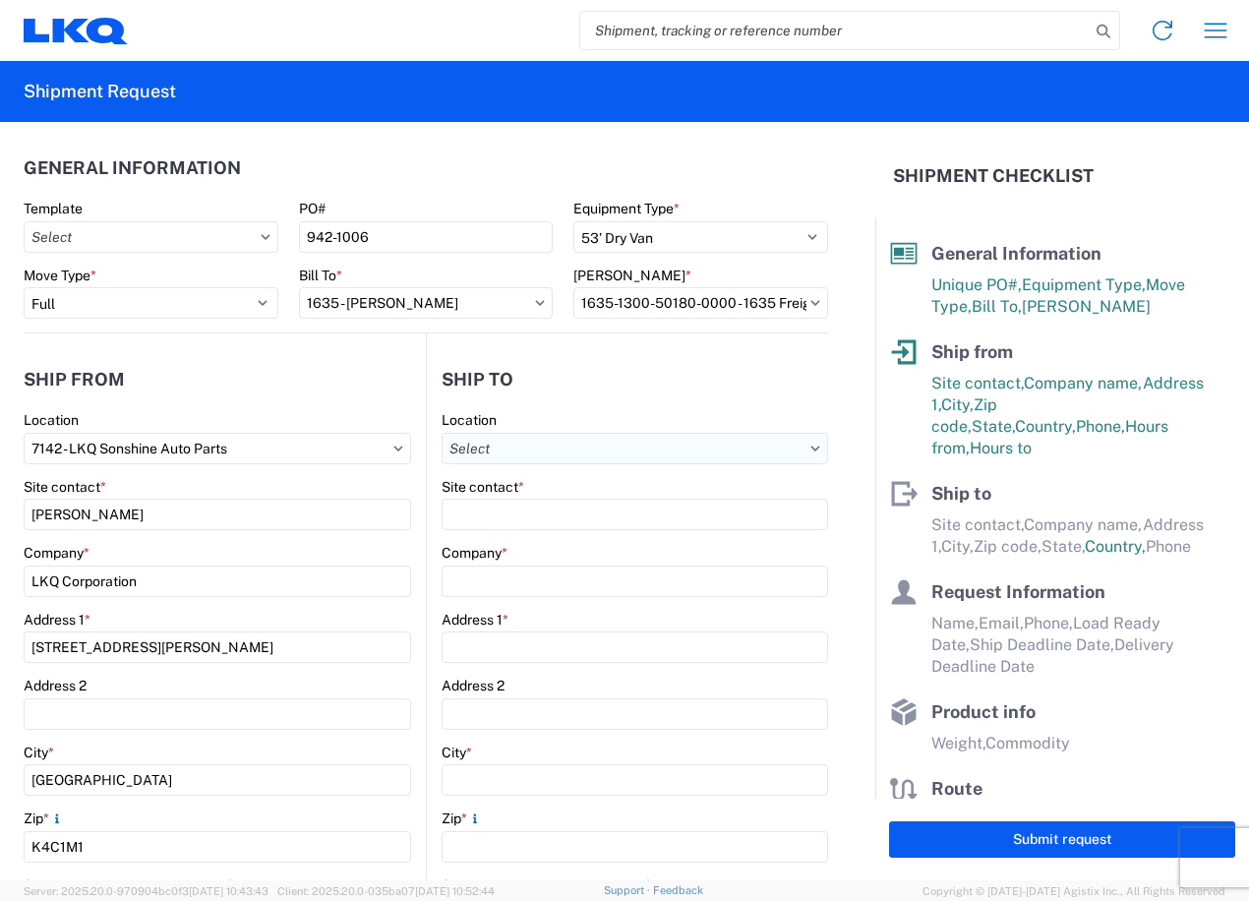
type input "LKQ Corporation"
type input "11800 S. Austin Ave."
type input "Suite C"
type input "Alsip"
type input "60803"
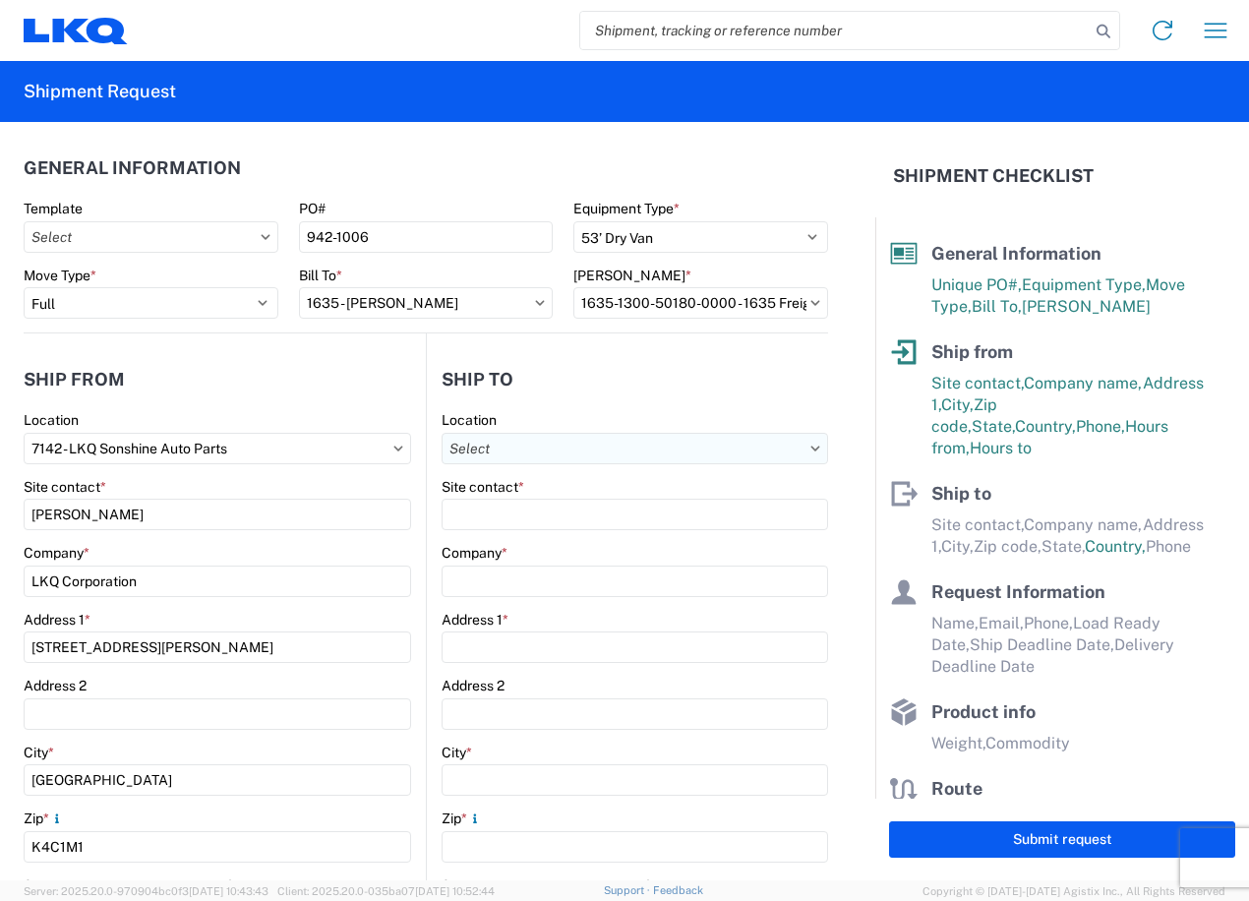
type input "rebenette@lkqcorp.com"
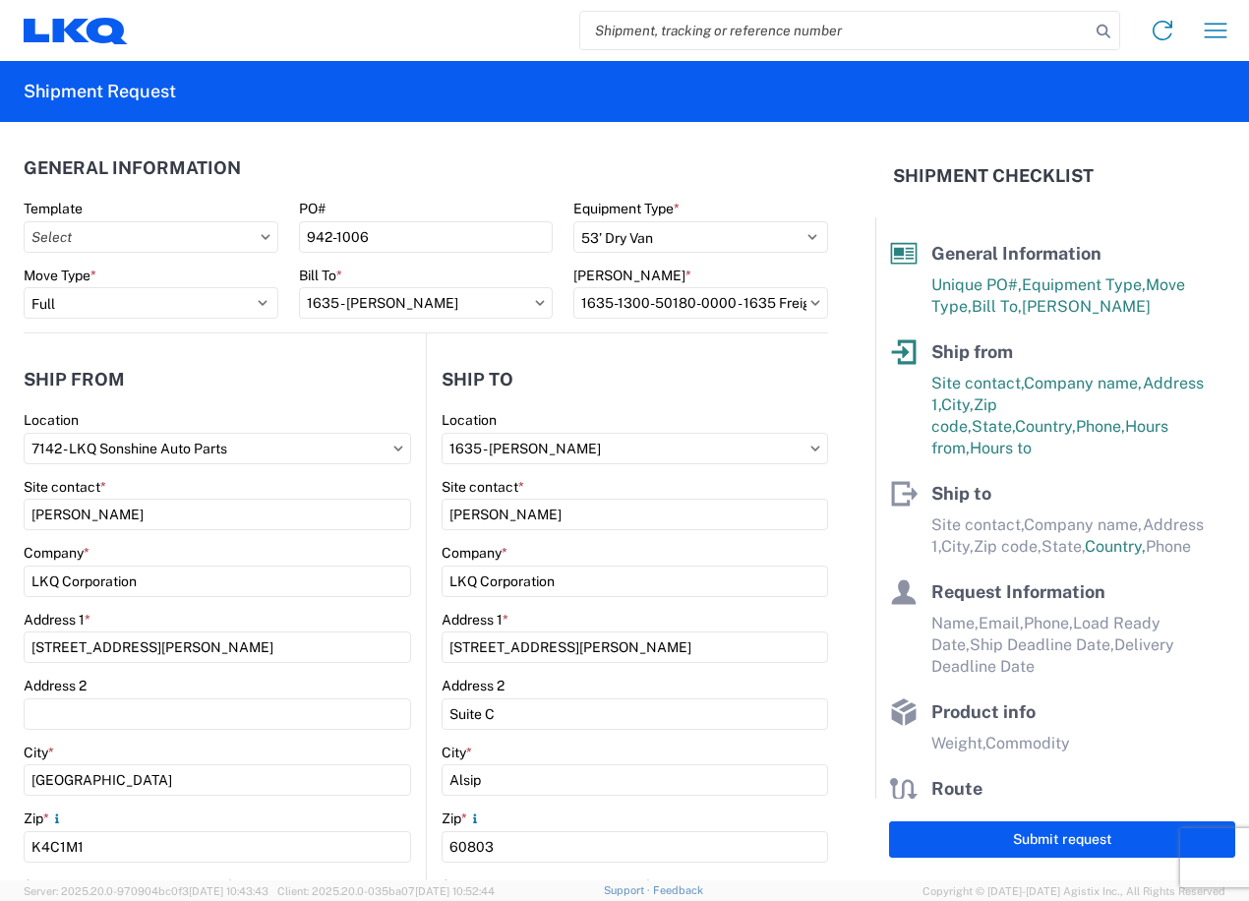
select select "US"
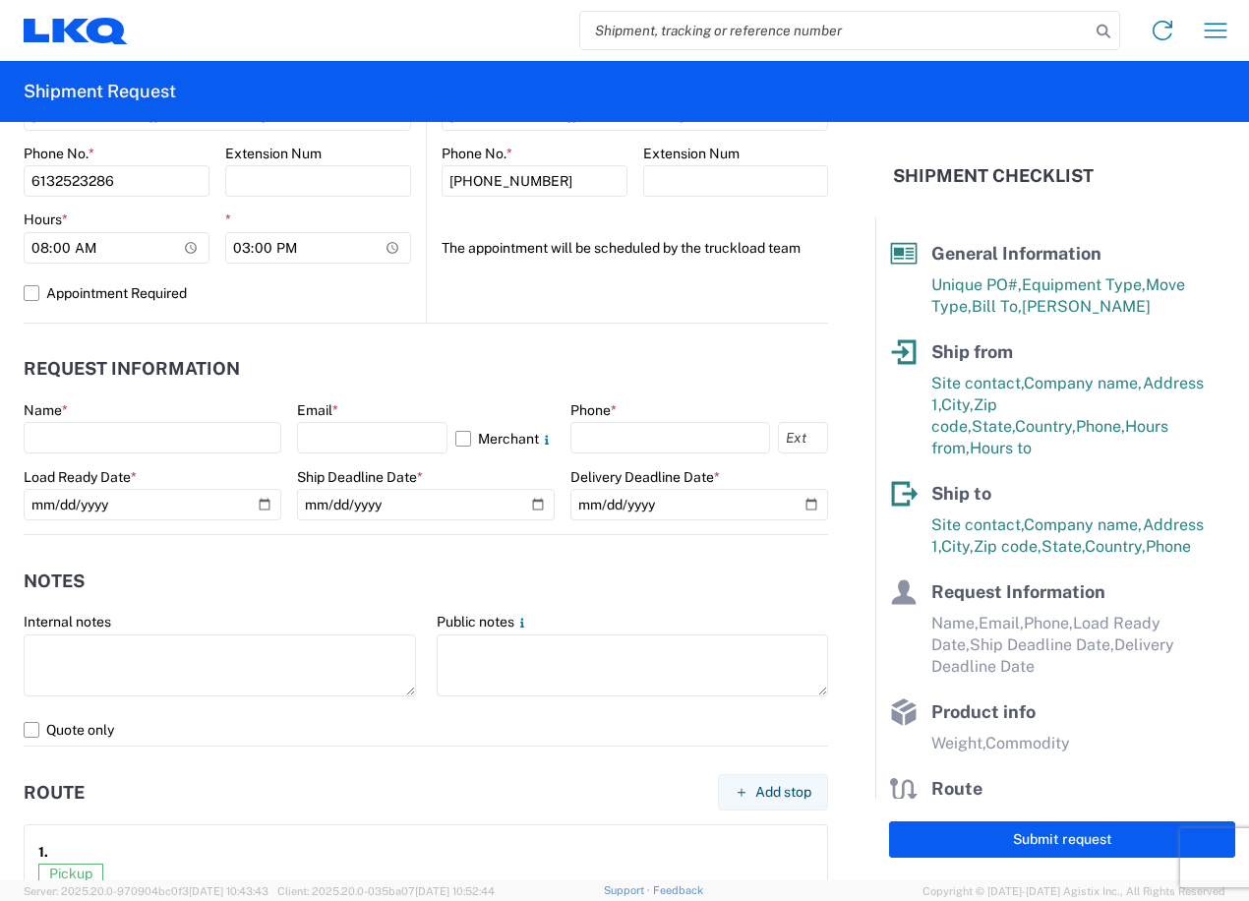
scroll to position [885, 0]
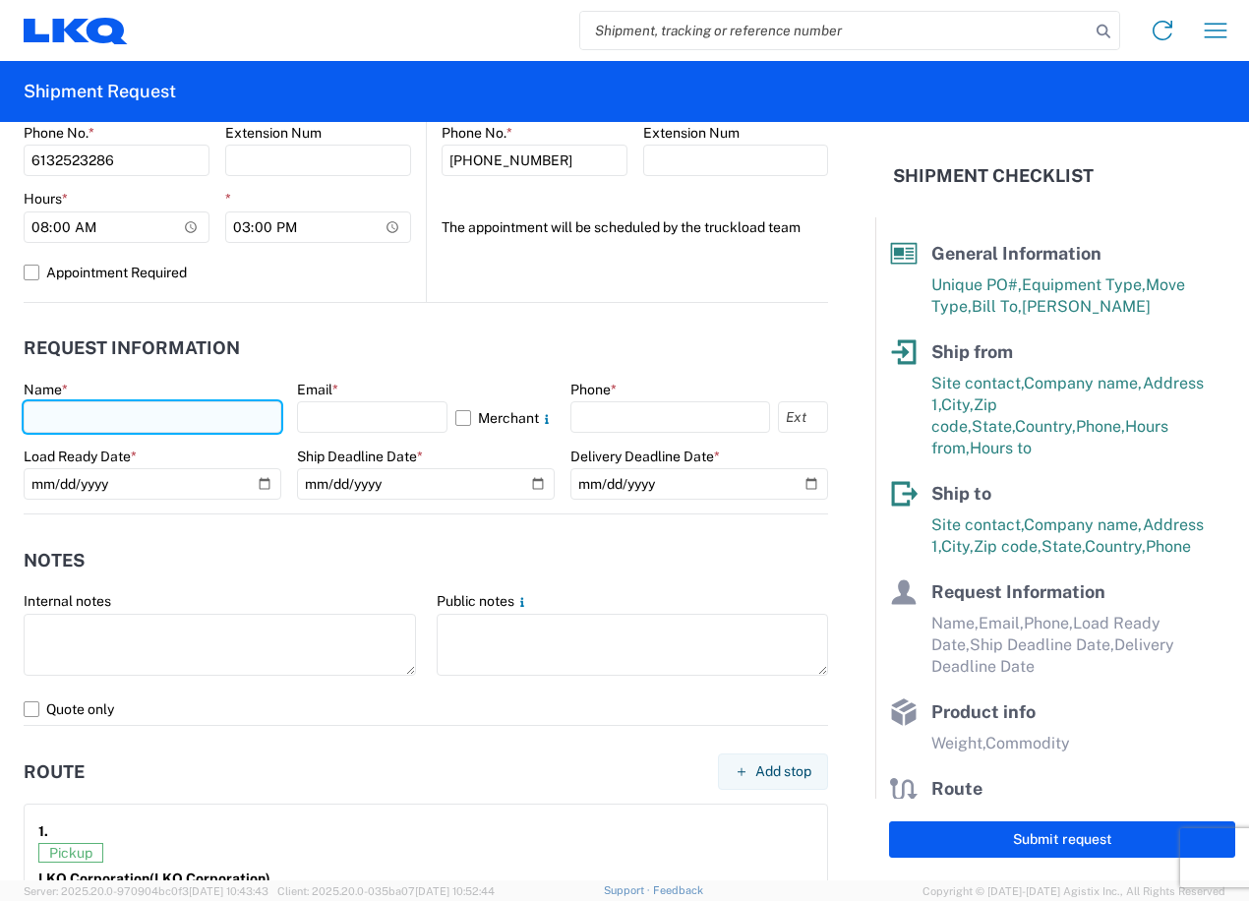
click at [197, 425] on input "text" at bounding box center [153, 416] width 258 height 31
type input "Sean Ghazarian"
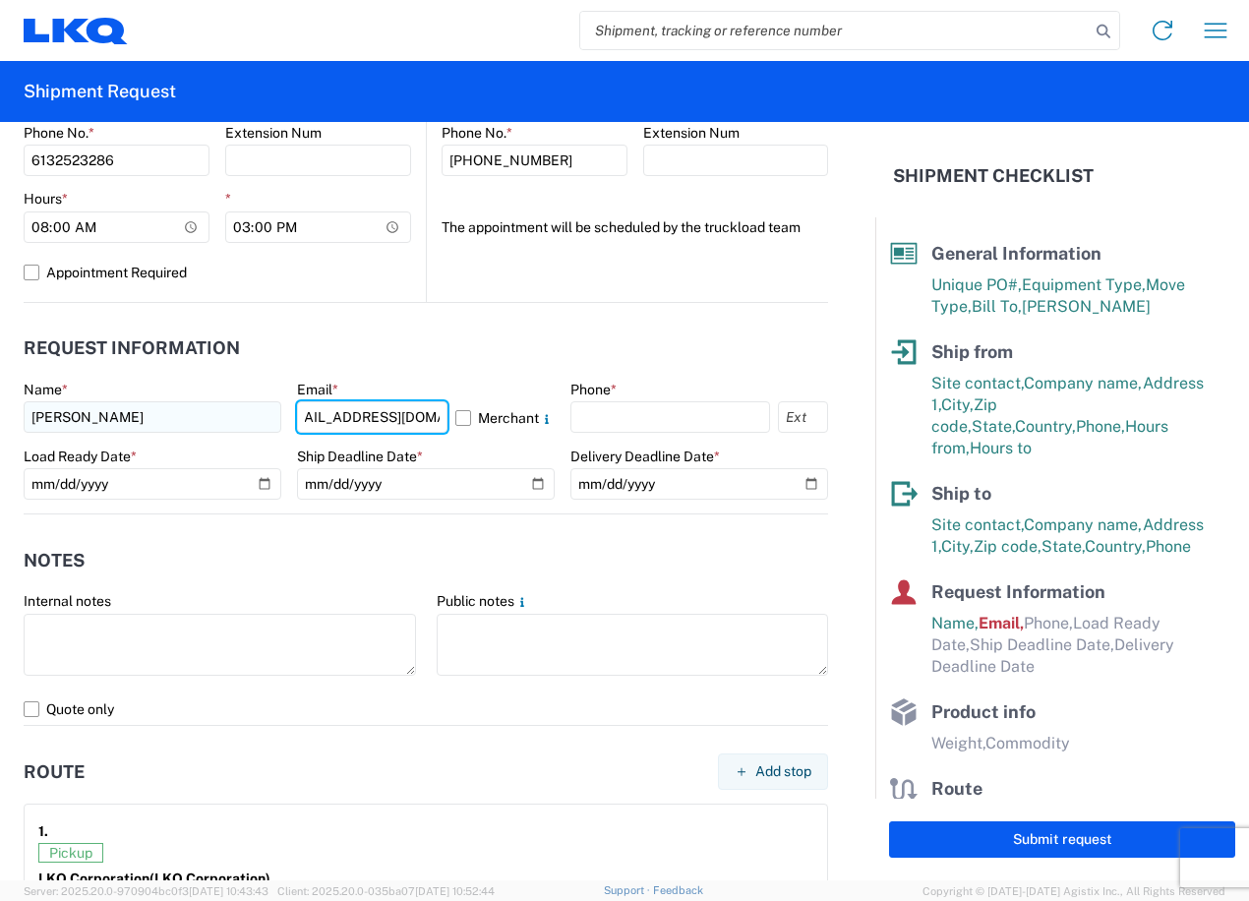
scroll to position [0, 37]
type input "sxghazarian@lkqcorp.com"
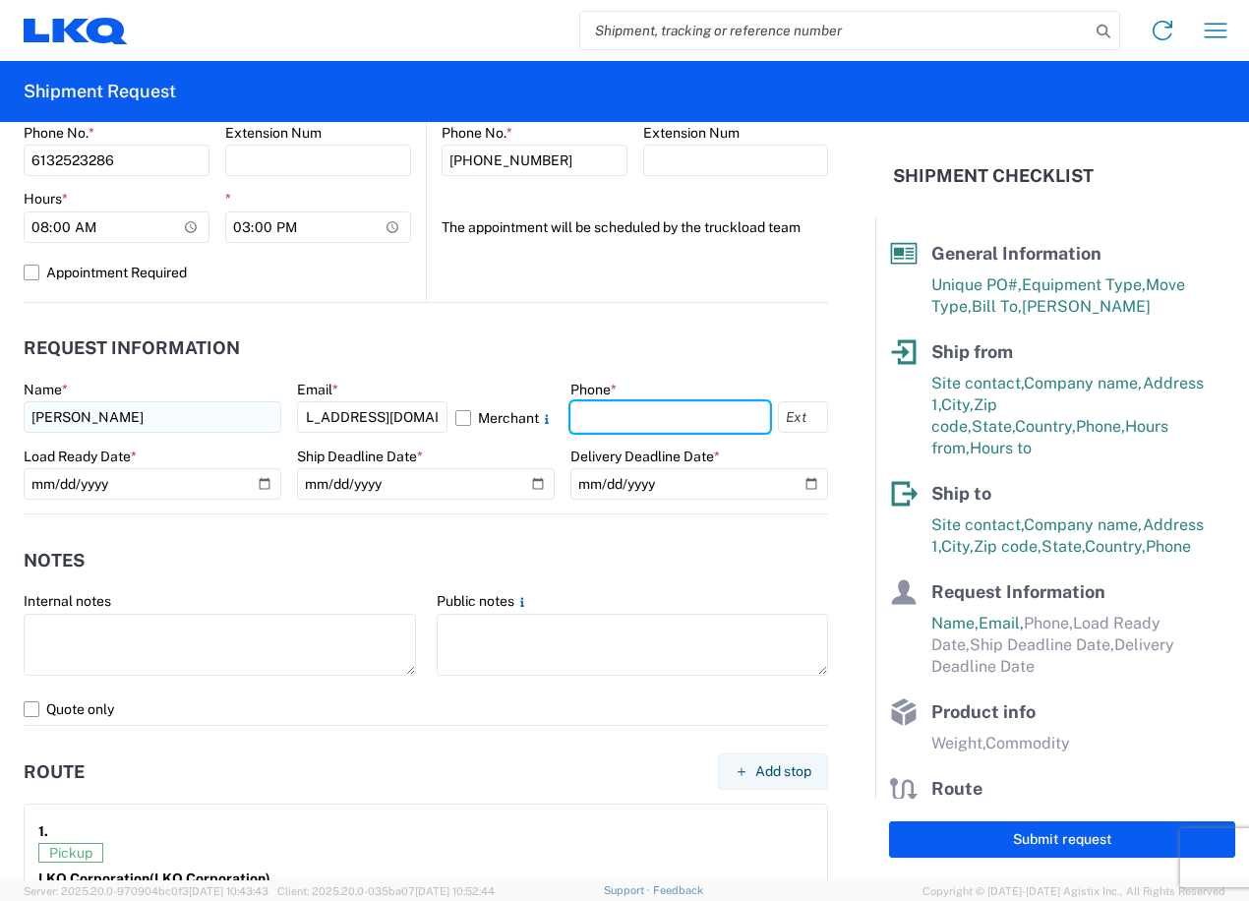
scroll to position [0, 0]
type input "6132523286"
click at [555, 338] on header "Request Information" at bounding box center [426, 349] width 805 height 44
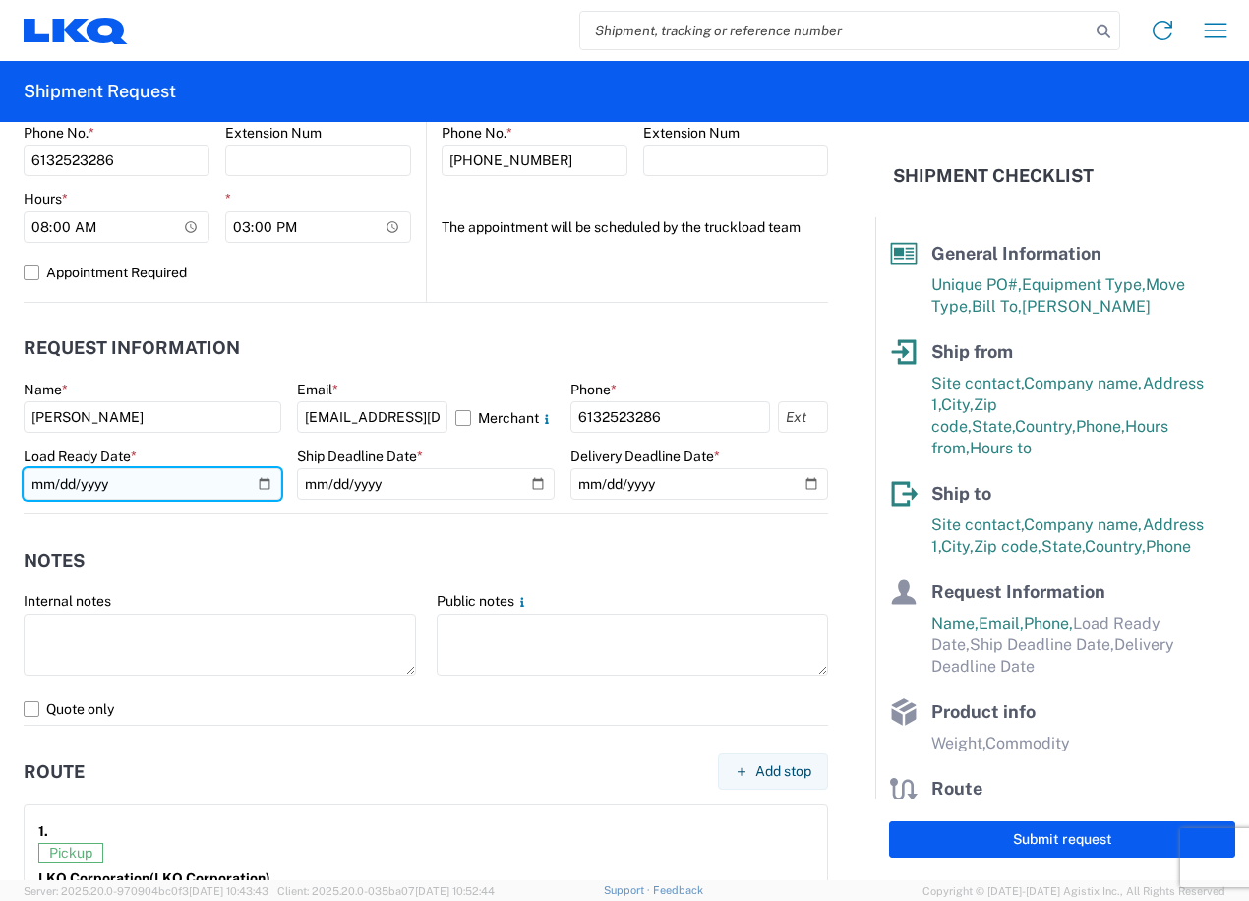
click at [213, 479] on input "date" at bounding box center [153, 483] width 258 height 31
click at [265, 476] on input "date" at bounding box center [153, 483] width 258 height 31
type input "2025-10-03"
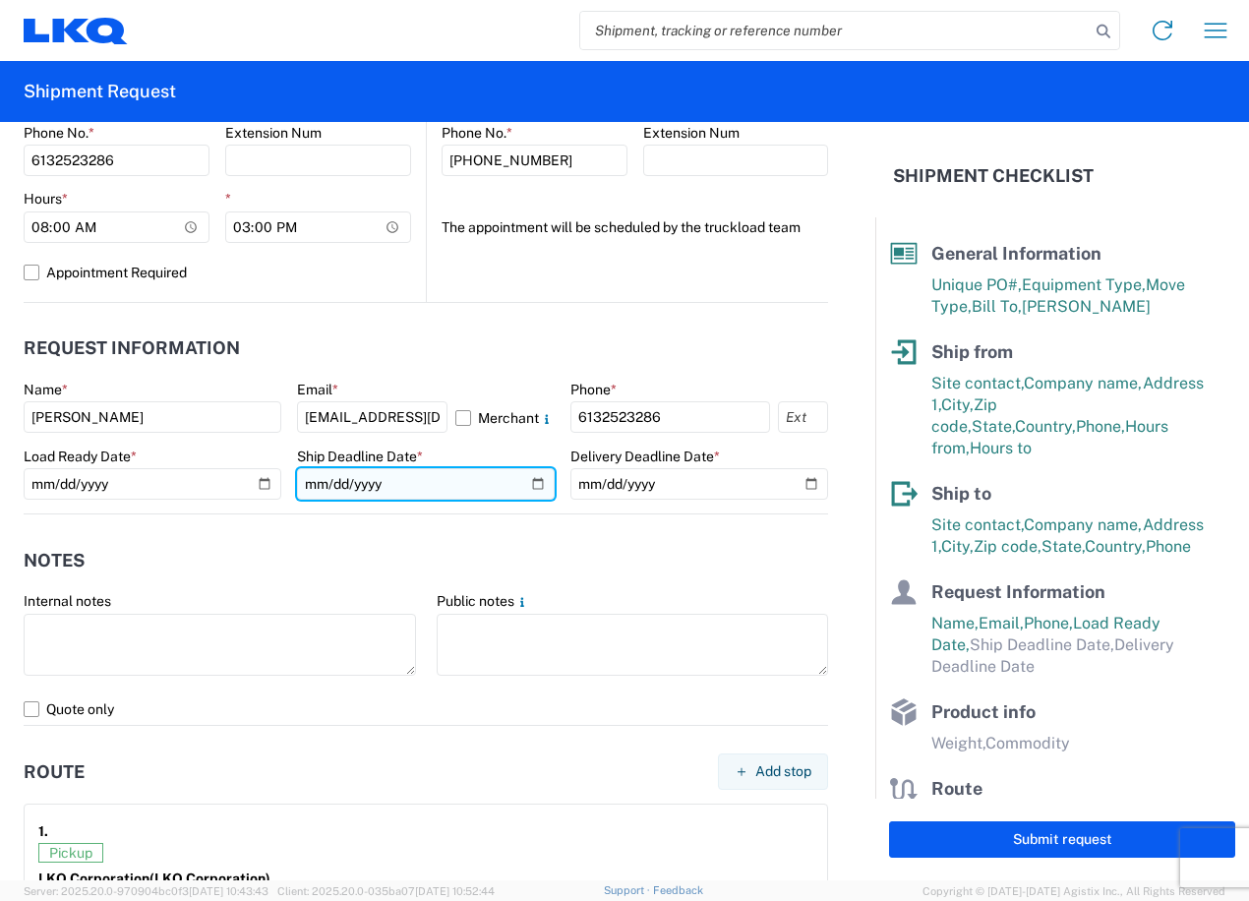
click at [531, 480] on input "date" at bounding box center [426, 483] width 258 height 31
type input "2025-10-10"
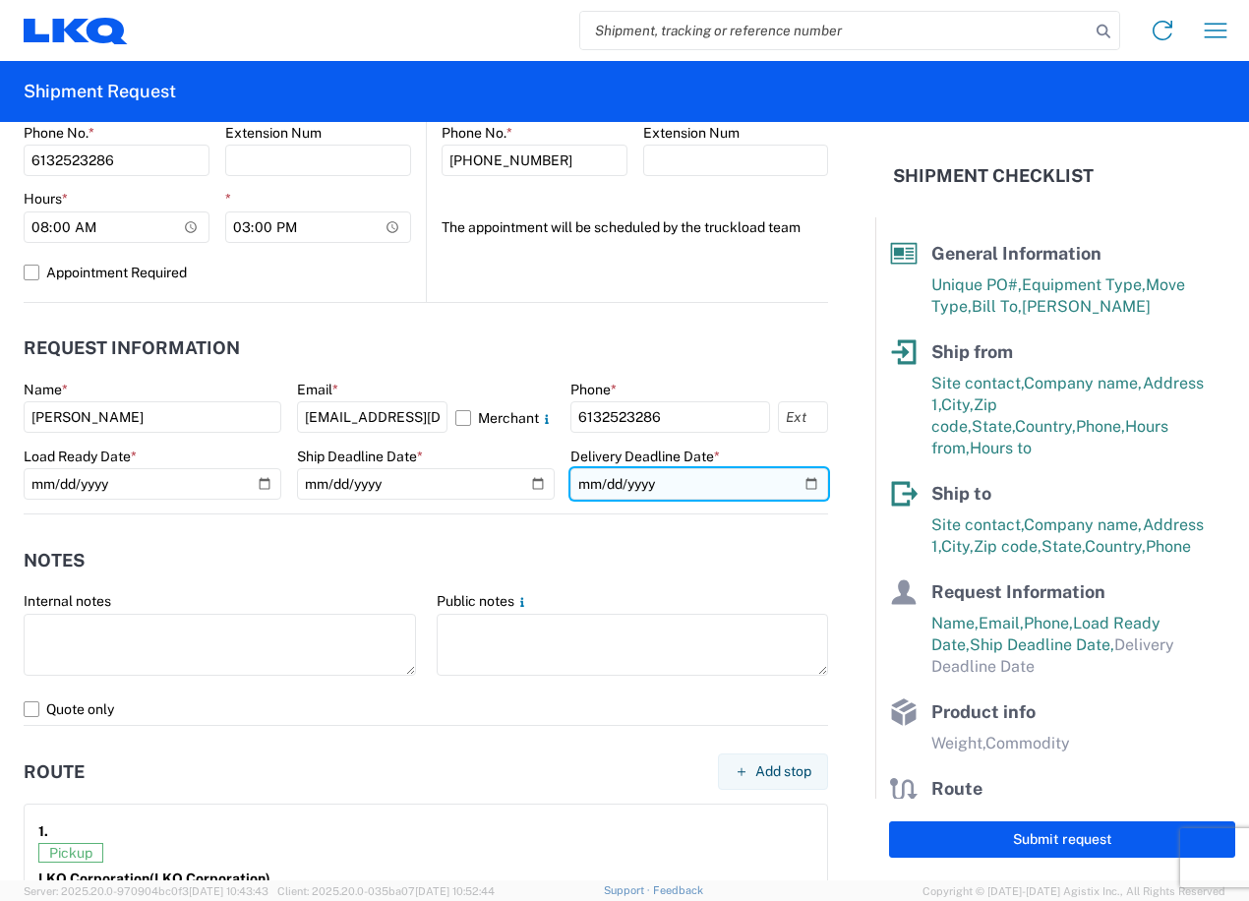
click at [802, 488] on input "date" at bounding box center [700, 483] width 258 height 31
type input "2025-10-17"
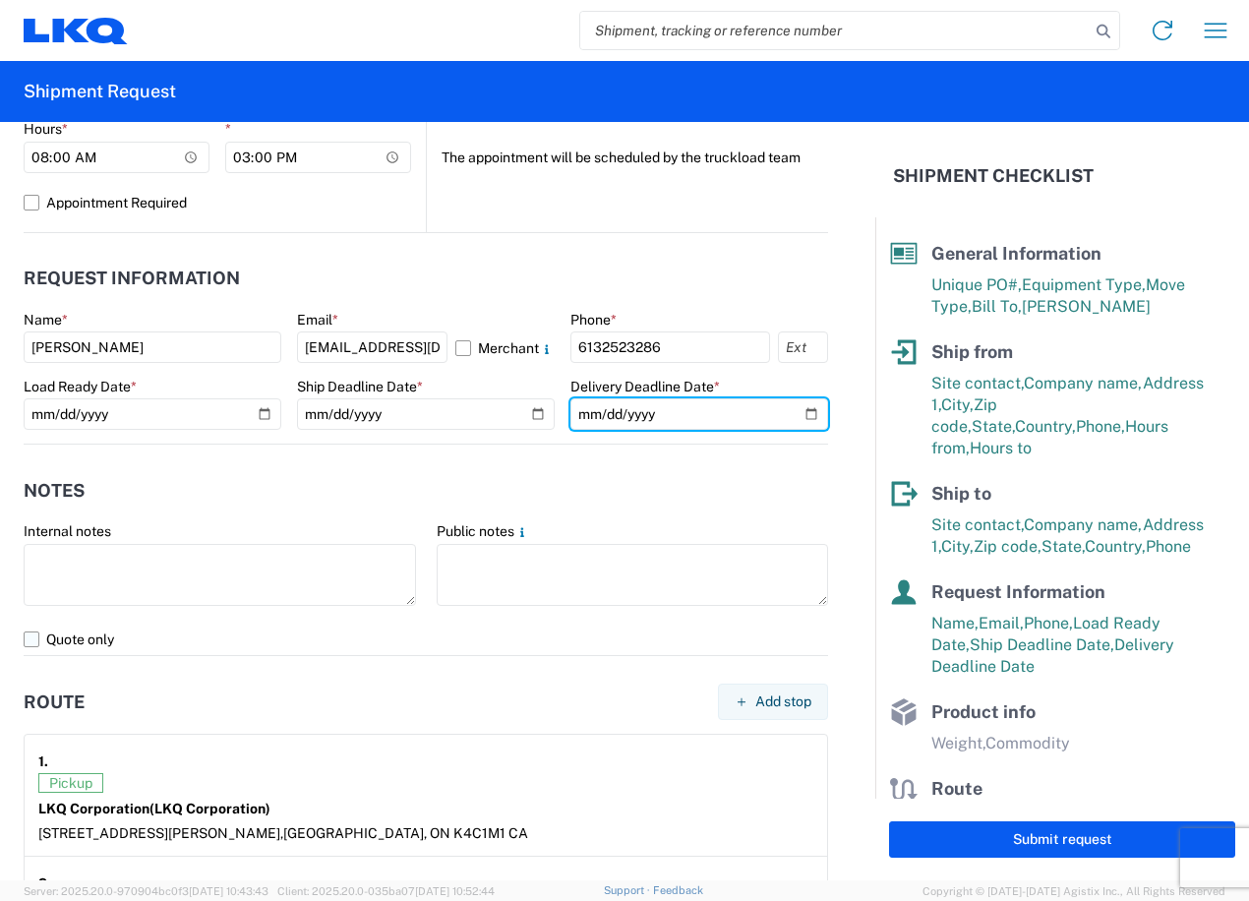
scroll to position [1082, 0]
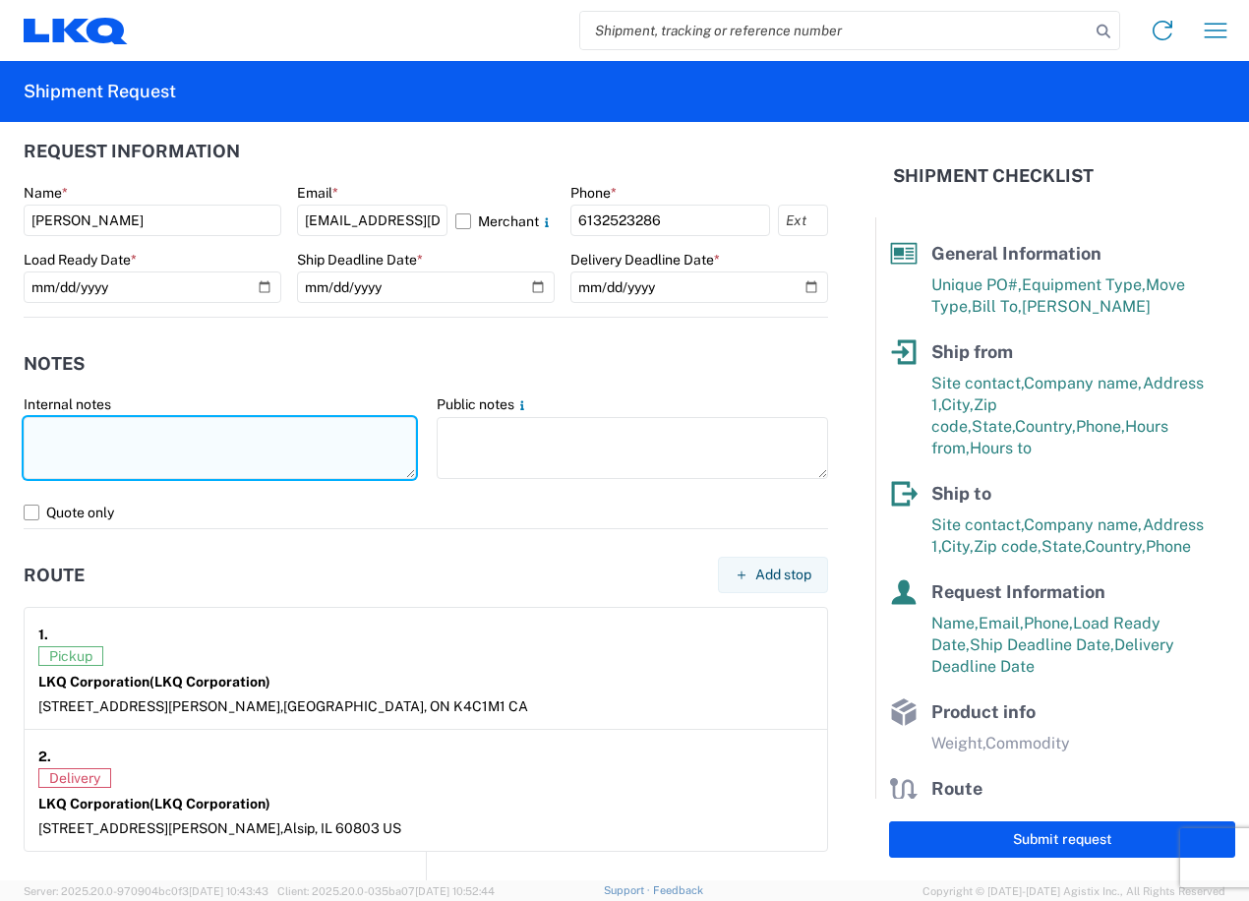
click at [253, 465] on textarea at bounding box center [220, 448] width 393 height 62
type textarea "2"
click at [292, 445] on textarea at bounding box center [220, 448] width 393 height 62
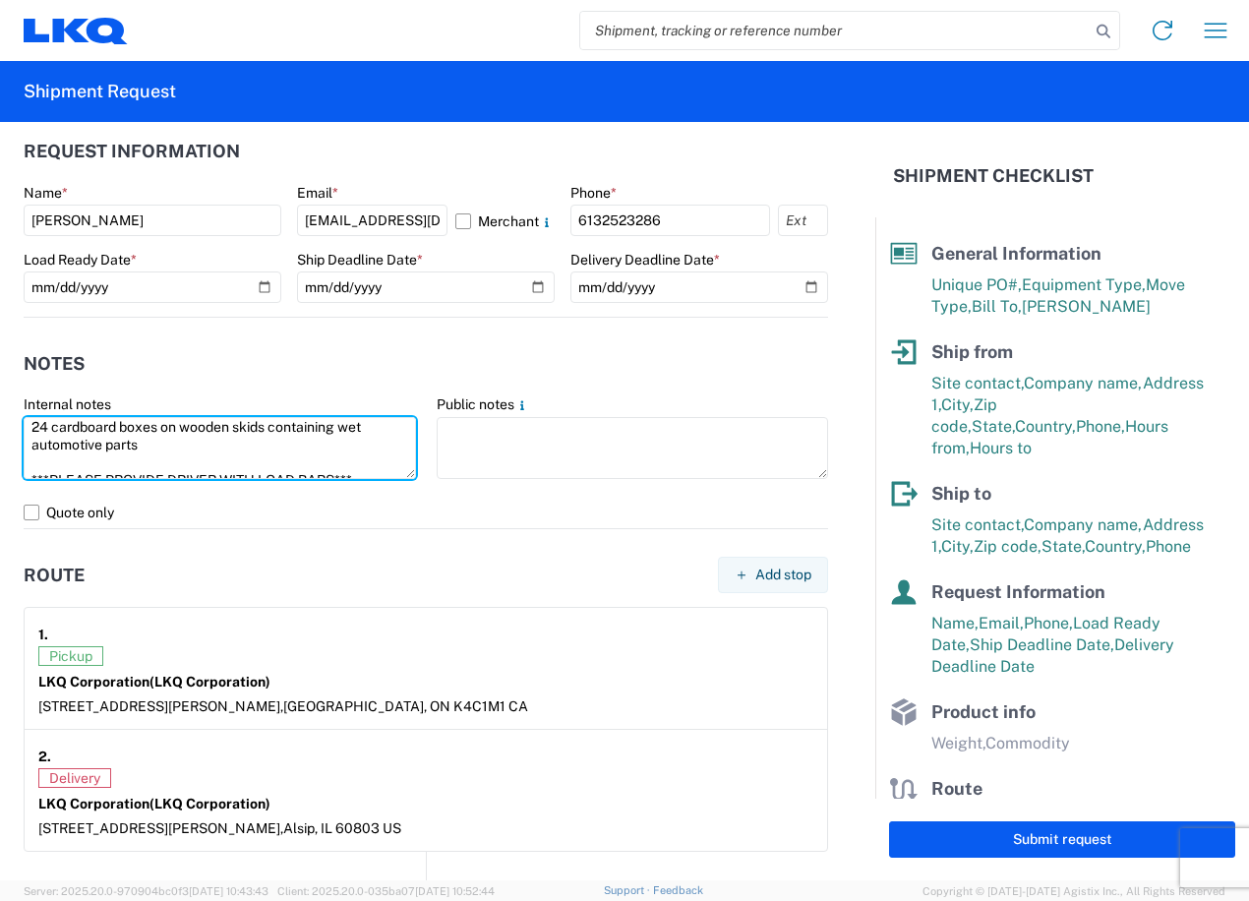
scroll to position [0, 0]
drag, startPoint x: 367, startPoint y: 469, endPoint x: -5, endPoint y: 333, distance: 396.2
click at [0, 333] on html "Home Shipment request Shipment tracking Shipment Request General Information Te…" at bounding box center [624, 450] width 1249 height 901
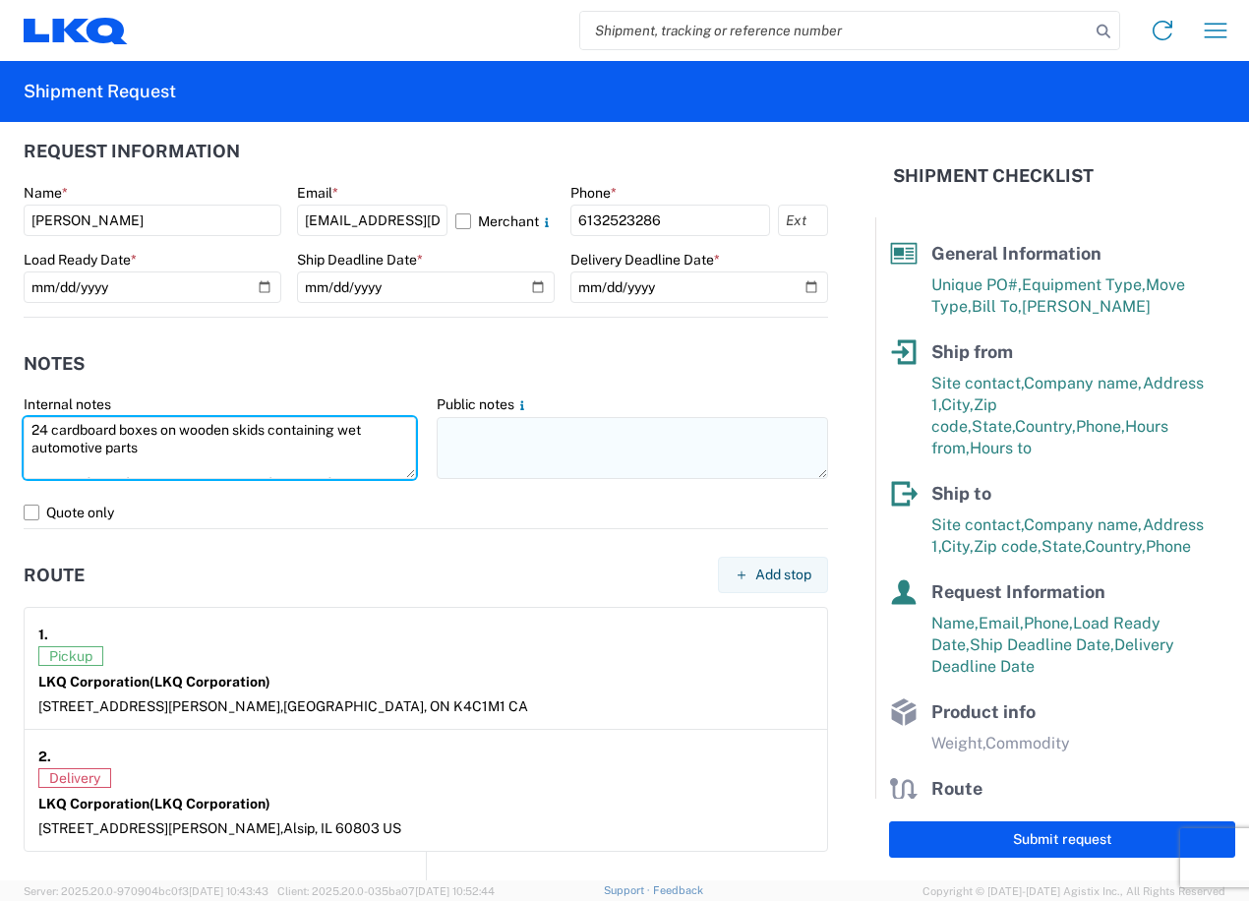
type textarea "24 cardboard boxes on wooden skids containing wet automotive parts ***PLEASE PR…"
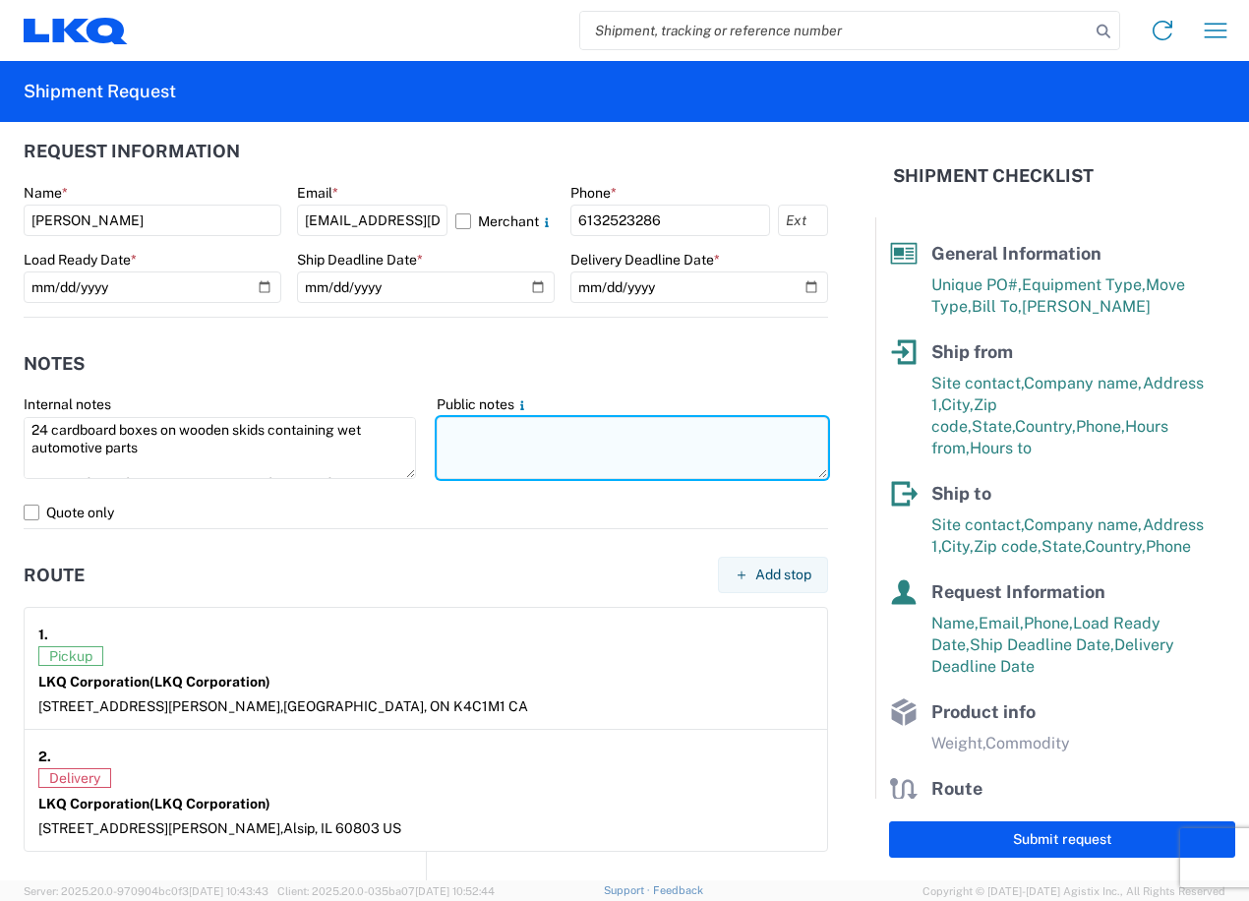
click at [649, 459] on textarea at bounding box center [633, 448] width 393 height 62
paste textarea "24 cardboard boxes on wooden skids containing wet automotive parts ***PLEASE PR…"
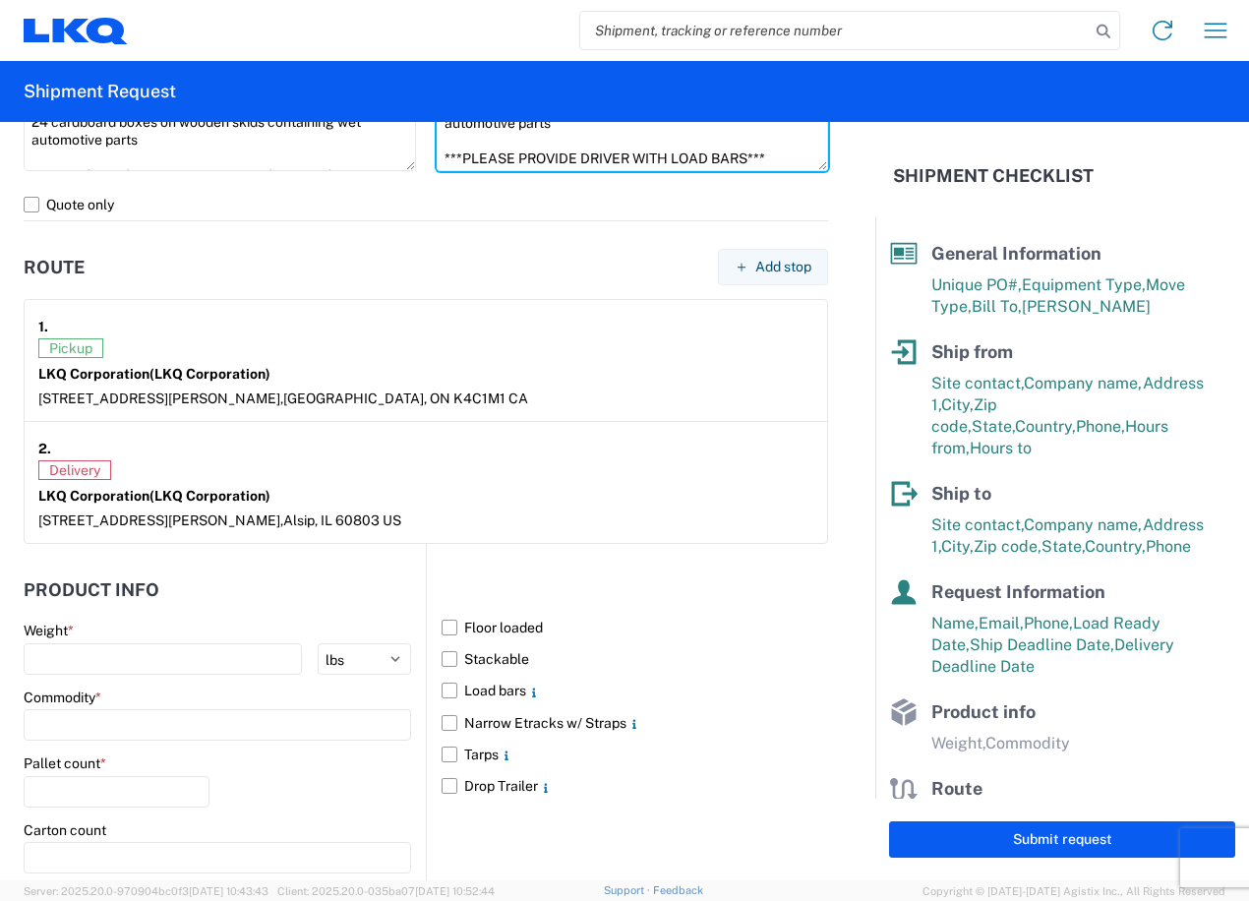
scroll to position [1602, 0]
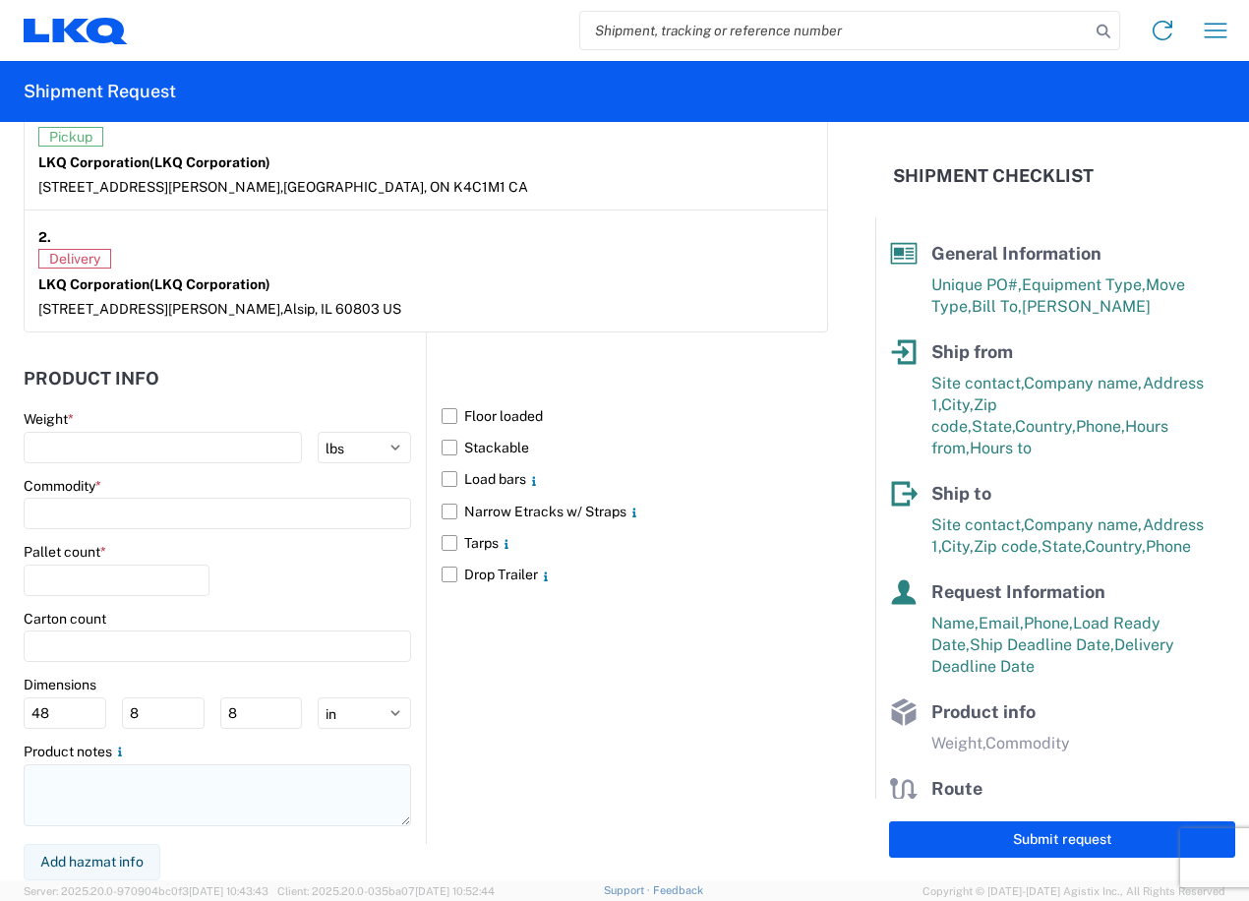
type textarea "24 cardboard boxes on wooden skids containing wet automotive parts ***PLEASE PR…"
click at [168, 795] on textarea at bounding box center [218, 795] width 388 height 62
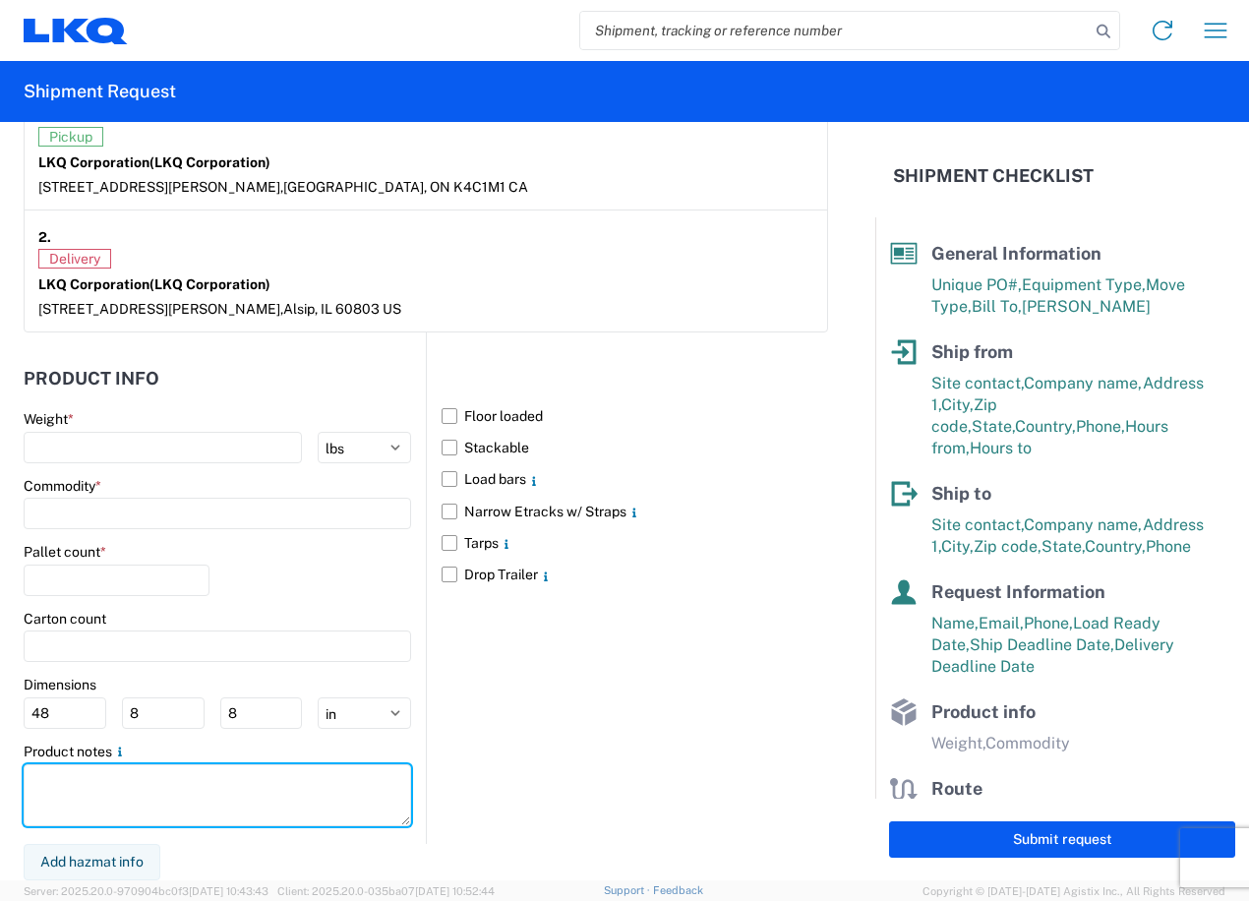
paste textarea "24 cardboard boxes on wooden skids containing wet automotive parts ***PLEASE PR…"
type textarea "24 cardboard boxes on wooden skids containing wet automotive parts ***PLEASE PR…"
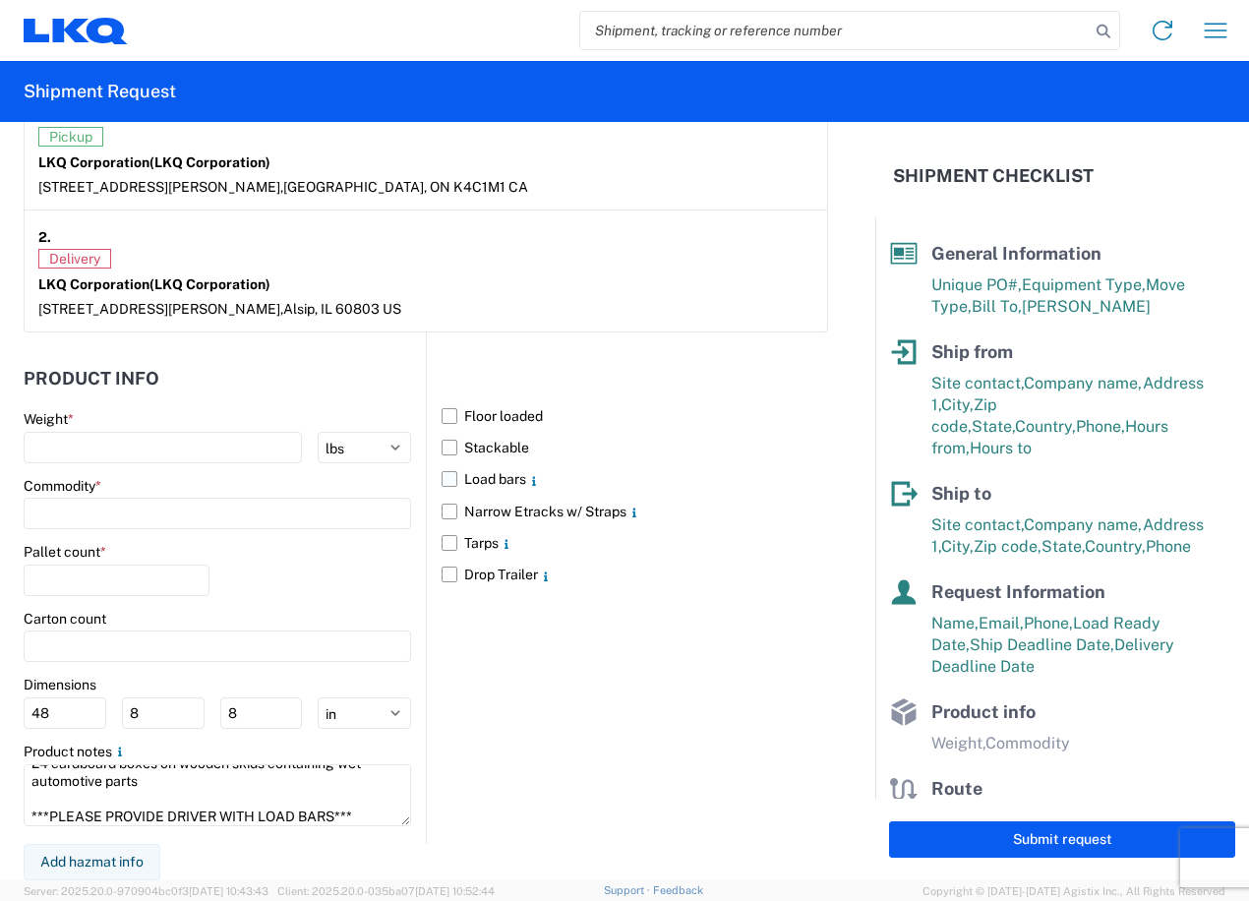
click at [442, 479] on label "Load bars" at bounding box center [635, 478] width 387 height 31
click at [0, 0] on input "Load bars" at bounding box center [0, 0] width 0 height 0
click at [112, 455] on input "number" at bounding box center [163, 447] width 278 height 31
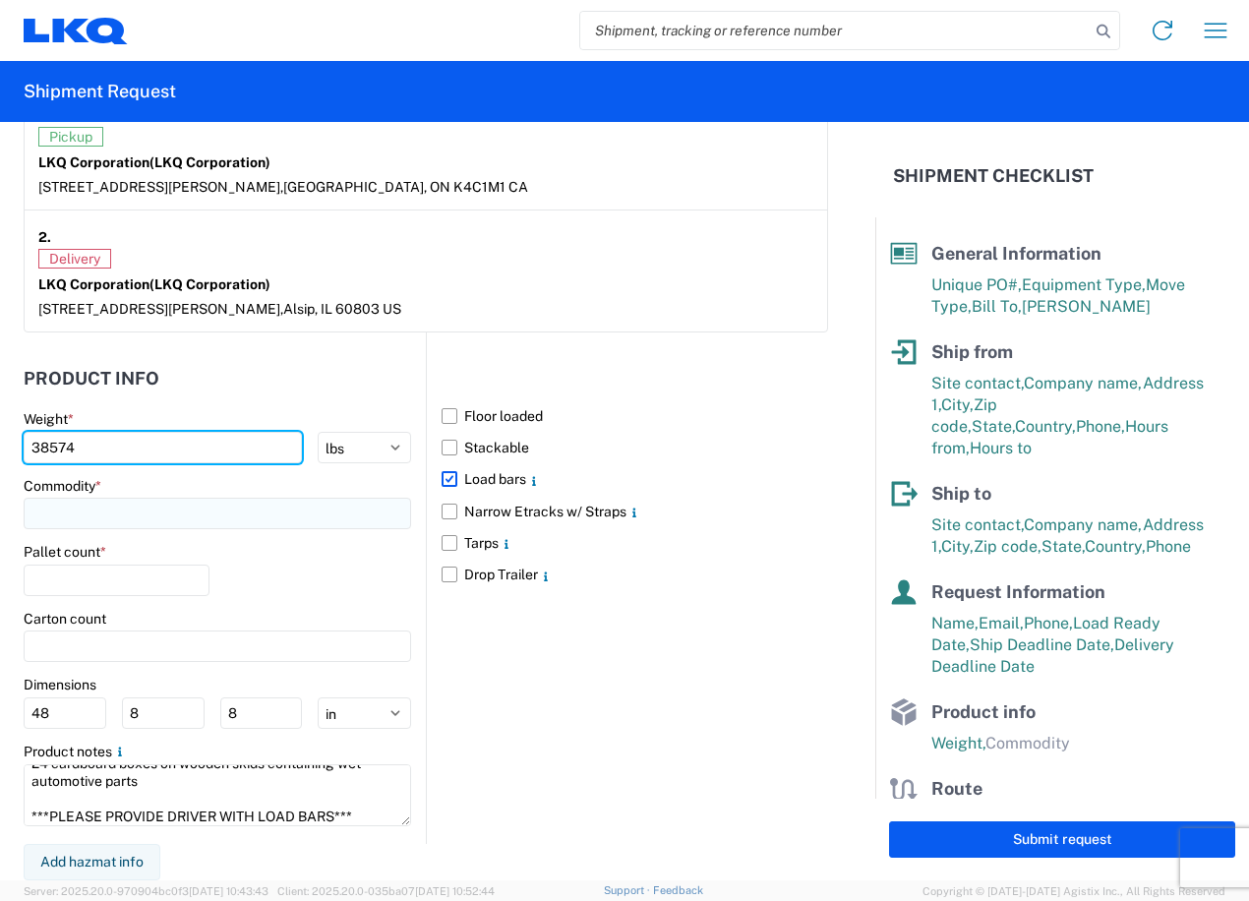
type input "38574"
click at [256, 520] on input at bounding box center [218, 513] width 388 height 31
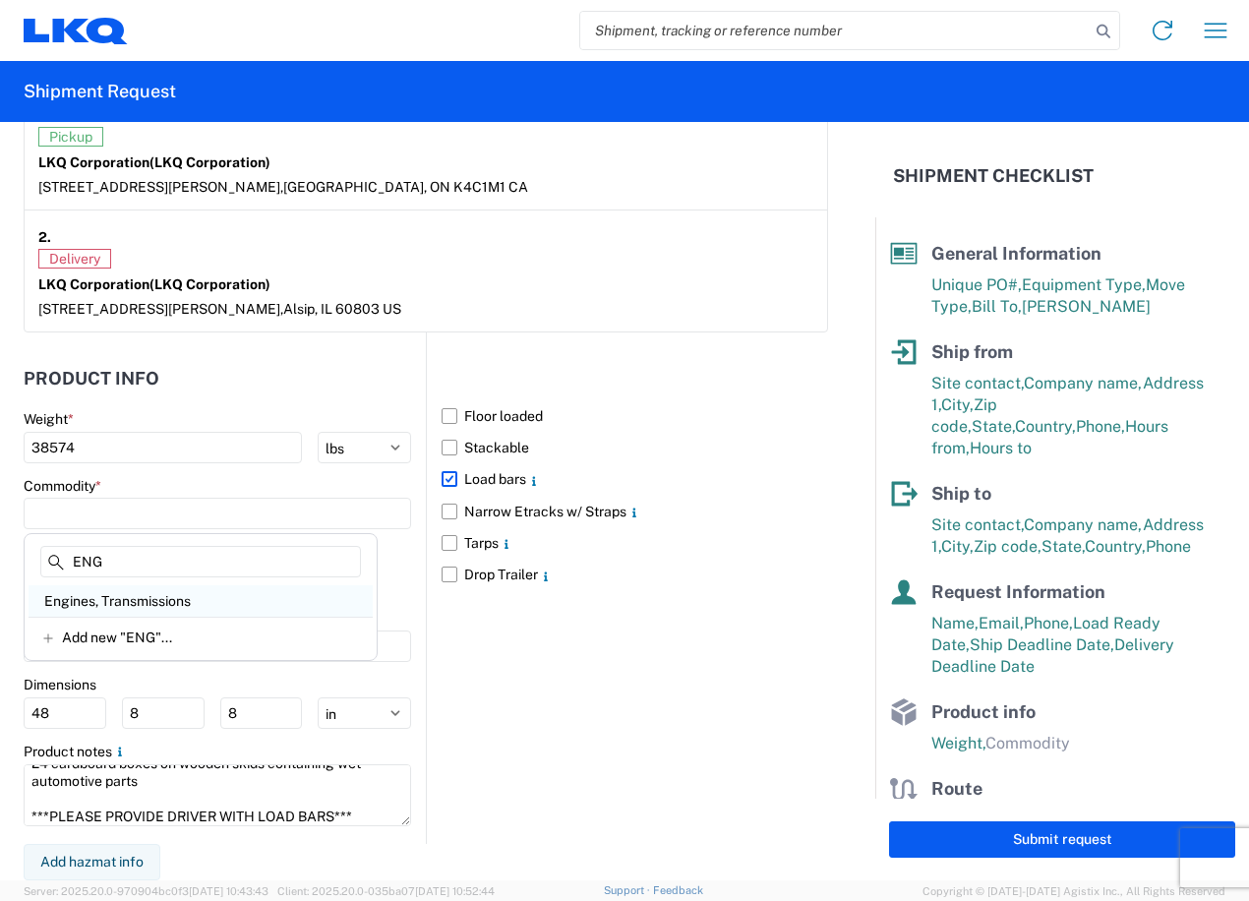
type input "ENG"
click at [186, 589] on div "Engines, Transmissions" at bounding box center [201, 600] width 344 height 31
type input "Engines, Transmissions"
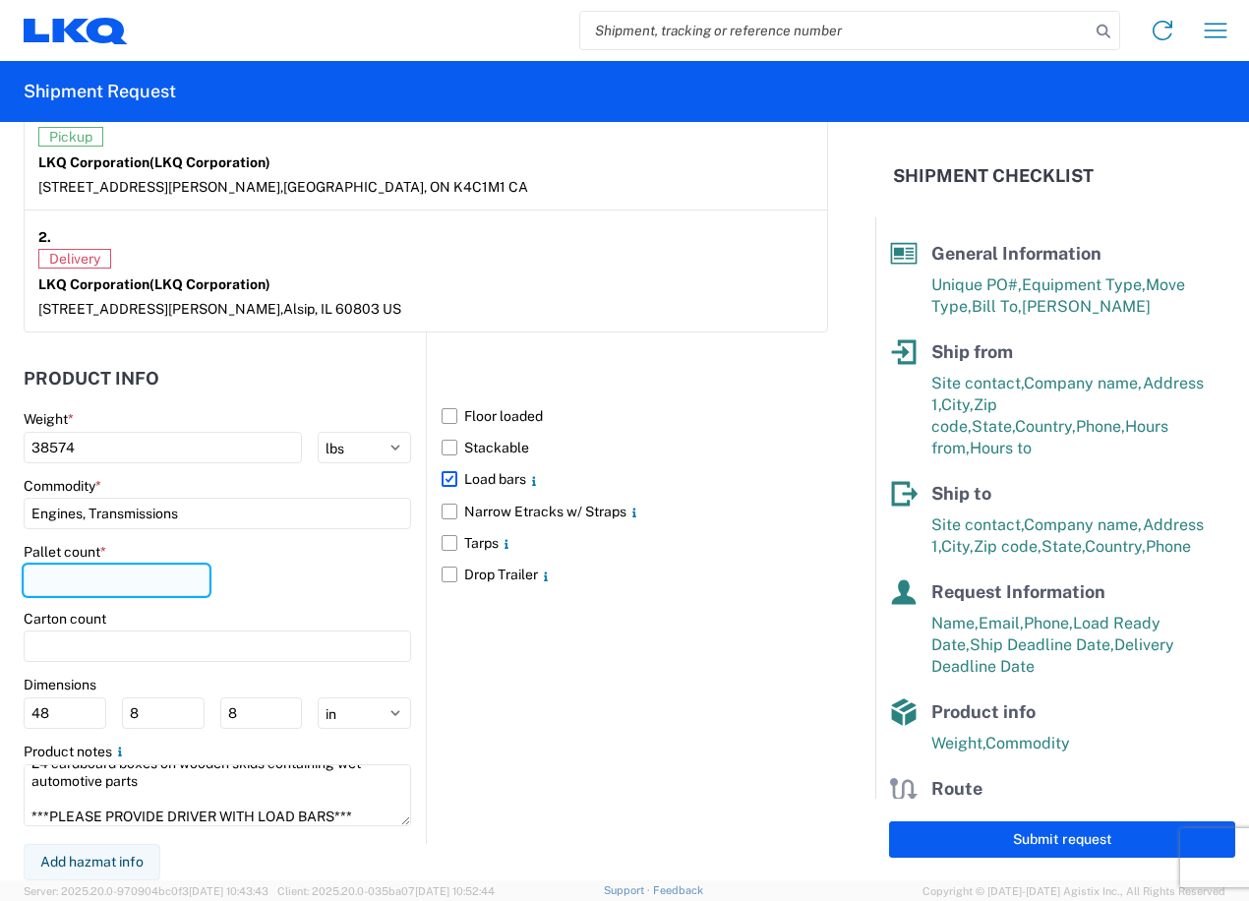
click at [197, 577] on input "number" at bounding box center [117, 580] width 186 height 31
type input "24"
click at [331, 573] on div "Pallet count * 24" at bounding box center [218, 576] width 388 height 67
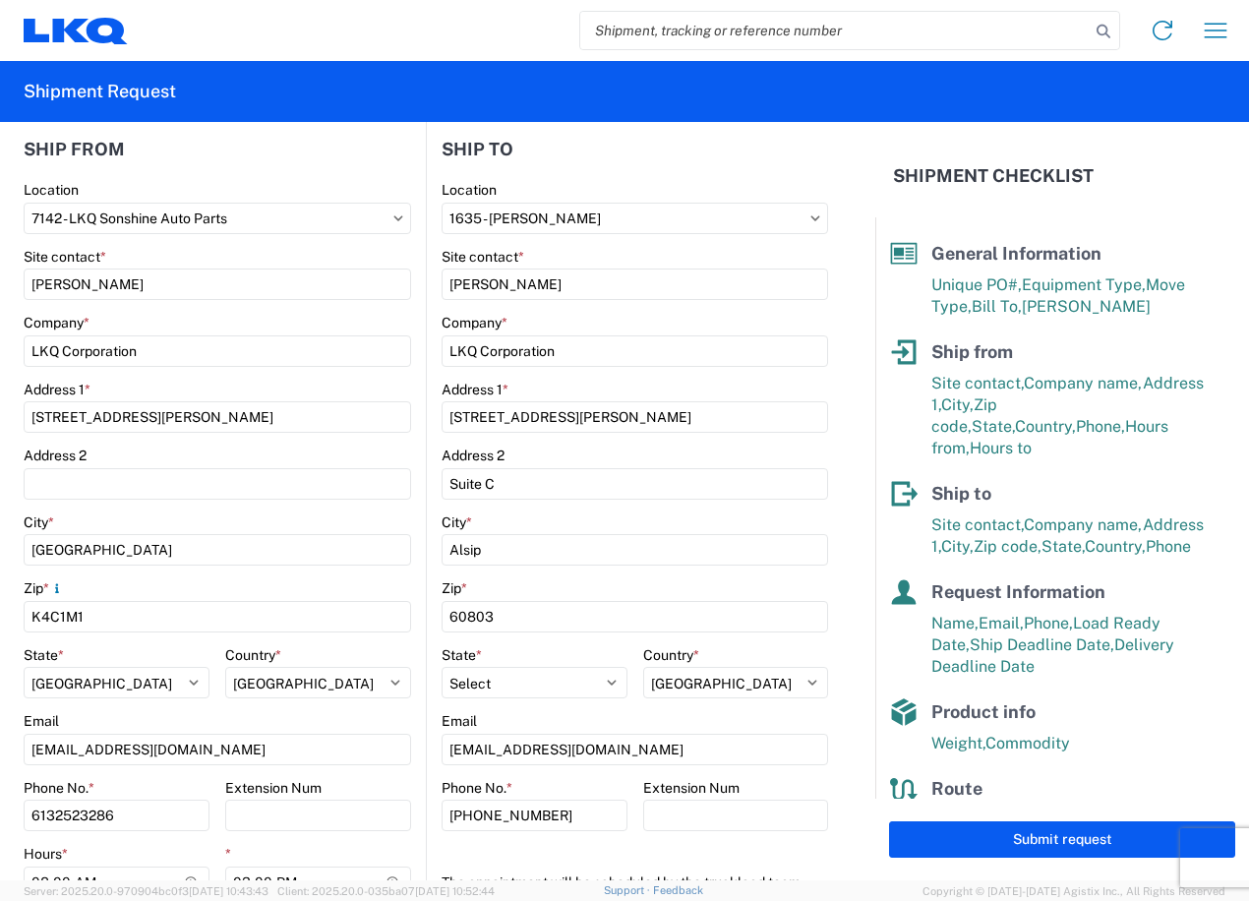
scroll to position [323, 0]
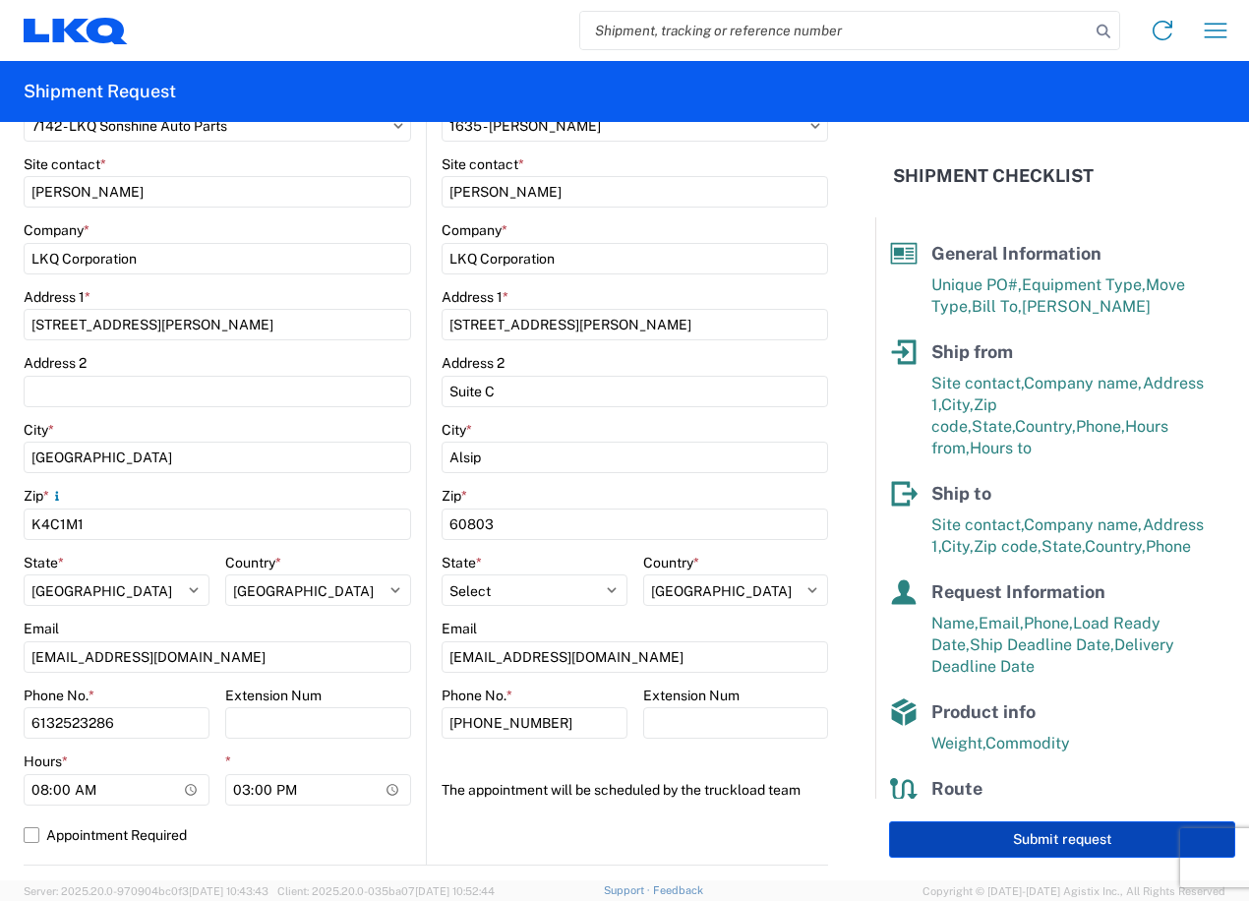
click at [1019, 841] on button "Submit request" at bounding box center [1062, 839] width 346 height 36
select select "CA"
select select "US"
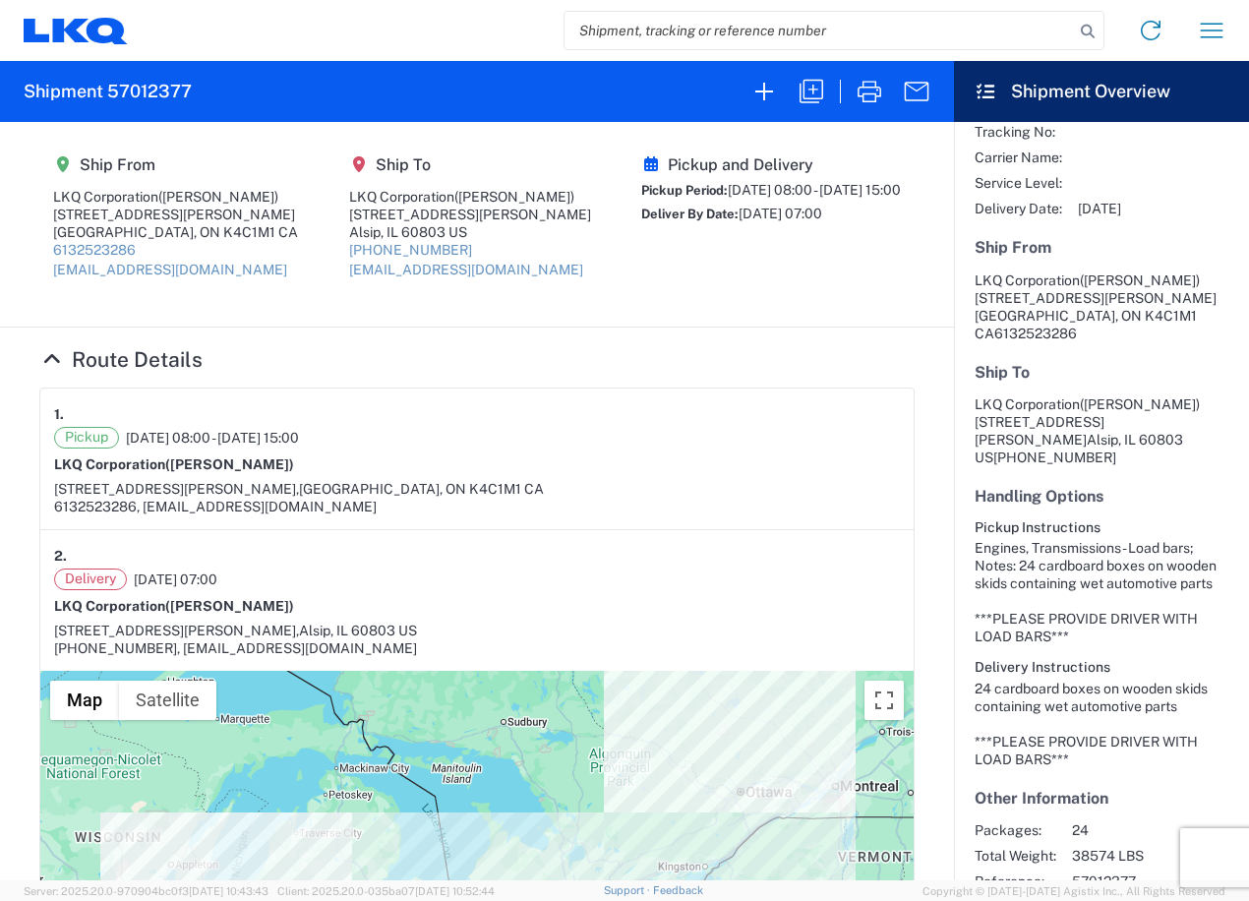
scroll to position [253, 0]
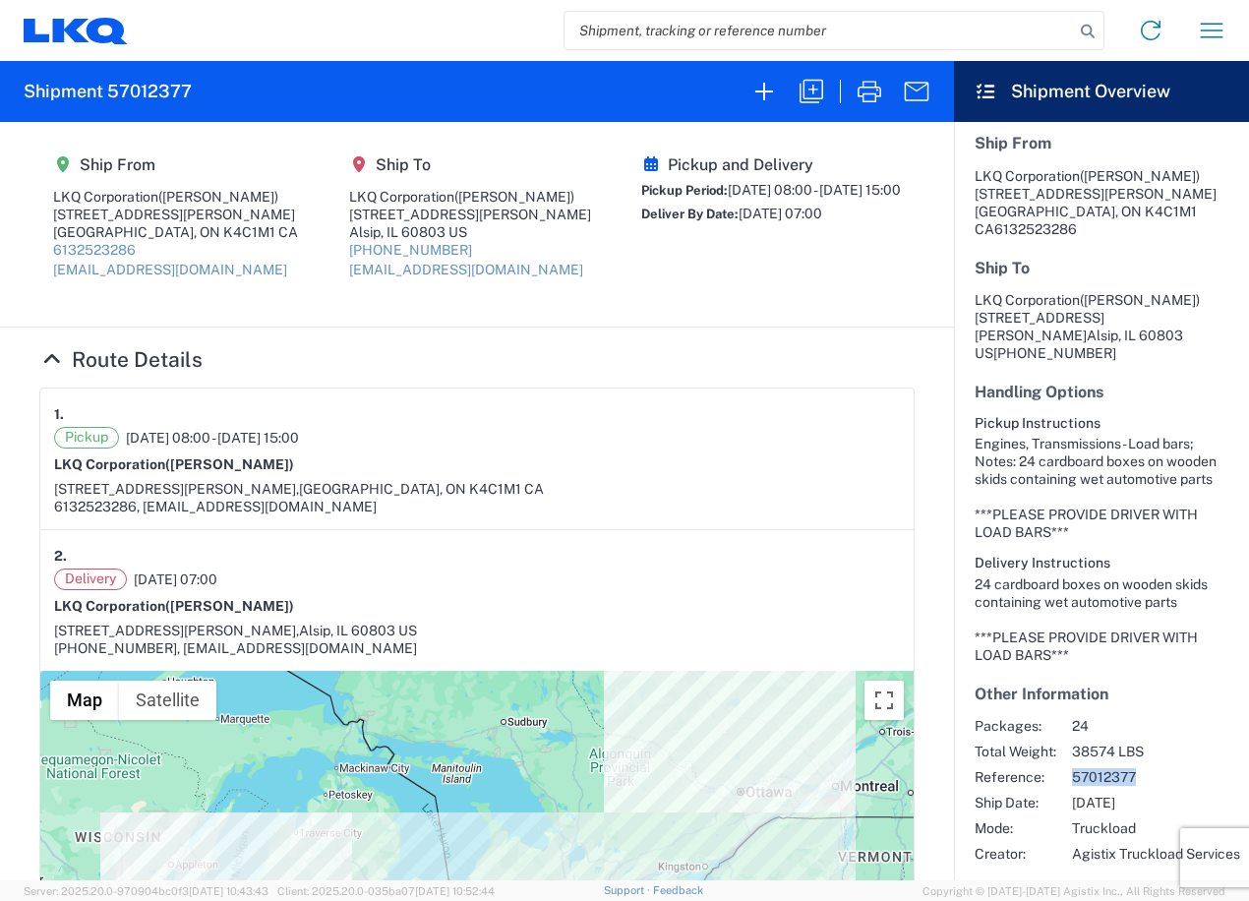
drag, startPoint x: 1144, startPoint y: 760, endPoint x: 1062, endPoint y: 762, distance: 81.7
click at [1062, 762] on div "Packages: 24 Total Weight: 38574 LBS Reference: 57012377 Ship Date: 10/03/2025 …" at bounding box center [1102, 790] width 254 height 146
copy div "57012377"
